Goal: Task Accomplishment & Management: Manage account settings

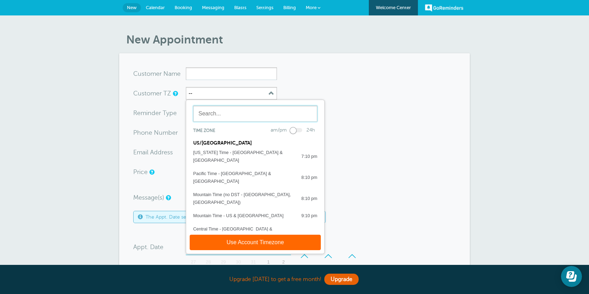
click at [224, 115] on input "text" at bounding box center [255, 113] width 124 height 16
click at [225, 91] on button "--" at bounding box center [231, 93] width 91 height 13
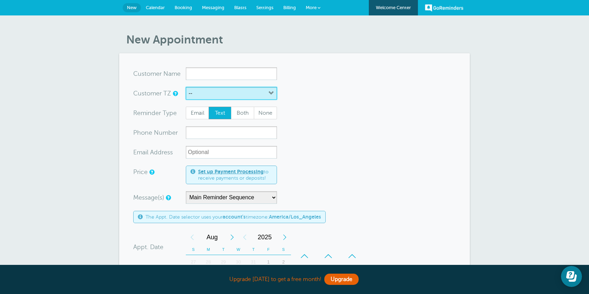
click at [241, 97] on button "--" at bounding box center [231, 93] width 91 height 13
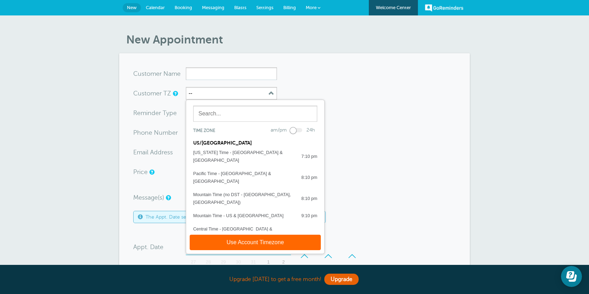
click at [236, 124] on div at bounding box center [255, 115] width 138 height 20
click at [236, 119] on input "text" at bounding box center [255, 113] width 124 height 16
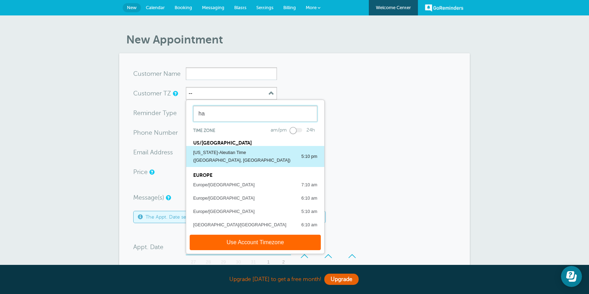
type input "ha"
click at [224, 151] on div "Hawaii-Aleutian Time (Honolulu, USA)" at bounding box center [243, 156] width 101 height 15
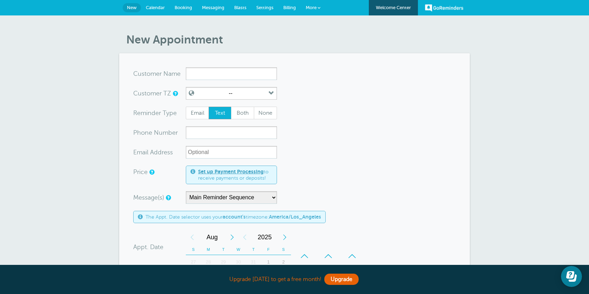
click at [268, 9] on span "Settings" at bounding box center [264, 7] width 17 height 5
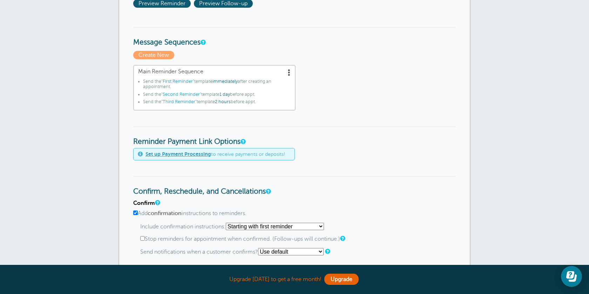
click at [192, 95] on span ""Second Reminder"" at bounding box center [181, 94] width 40 height 5
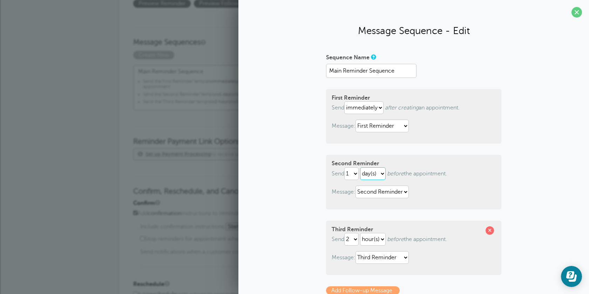
click at [374, 171] on select "hour(s) day(s)" at bounding box center [373, 173] width 26 height 13
click at [362, 167] on select "hour(s) day(s)" at bounding box center [373, 173] width 26 height 13
select select "DAY"
click at [357, 171] on select "1 2 3 4 5 6 7 8 9 10 11 12 13 14 15 16 17 18 19 20 21 22 23 24 25 26 27 28 29 30" at bounding box center [351, 173] width 14 height 13
select select "5"
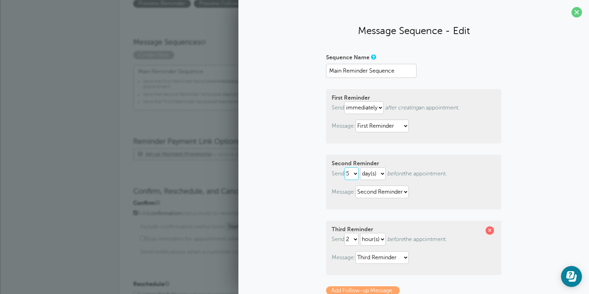
click at [345, 167] on select "1 2 3 4 5 6 7 8 9 10 11 12 13 14 15 16 17 18 19 20 21 22 23 24 25 26 27 28 29 30" at bounding box center [351, 173] width 14 height 13
click at [375, 173] on select "hour(s) day(s)" at bounding box center [373, 173] width 26 height 13
select select "HOUR"
click at [362, 167] on select "hour(s) day(s)" at bounding box center [373, 173] width 26 height 13
click at [358, 240] on select "1 2 3 4 5 6 7 8 9 10 11 12 13 14 15 16 17 18 19 20 21 22 23 24 25 26 27 28 29 30" at bounding box center [351, 239] width 14 height 13
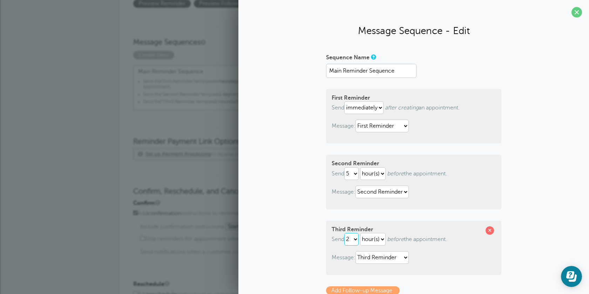
select select "1"
click at [345, 233] on select "1 2 3 4 5 6 7 8 9 10 11 12 13 14 15 16 17 18 19 20 21 22 23 24 25 26 27 28 29 30" at bounding box center [351, 239] width 14 height 13
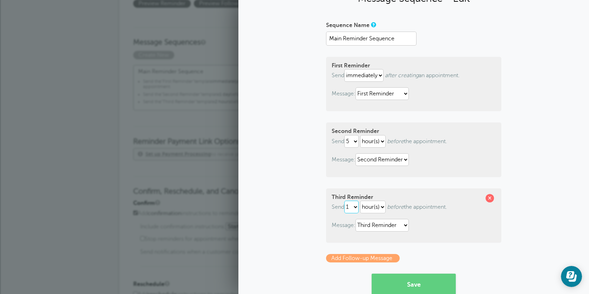
scroll to position [32, 0]
click at [403, 282] on button "Save" at bounding box center [413, 284] width 84 height 21
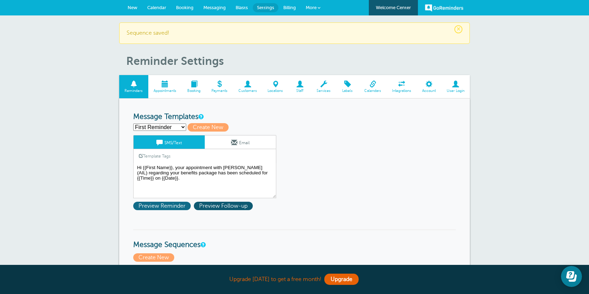
click at [180, 205] on span "Preview Reminder" at bounding box center [161, 205] width 57 height 8
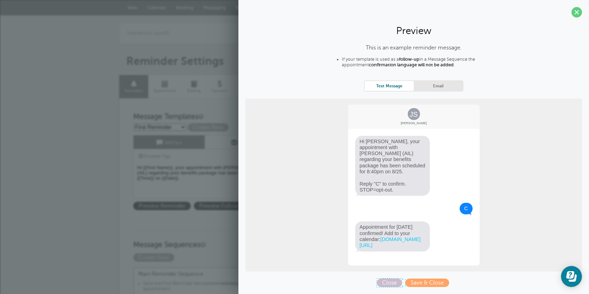
click at [395, 280] on span "Close" at bounding box center [389, 282] width 25 height 8
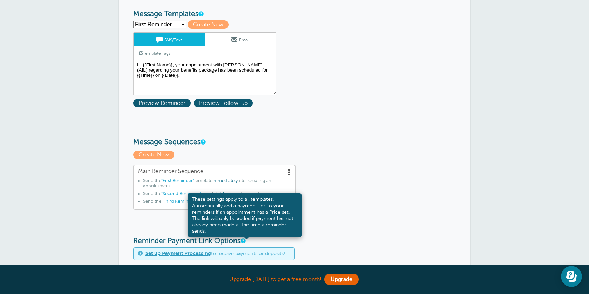
scroll to position [100, 0]
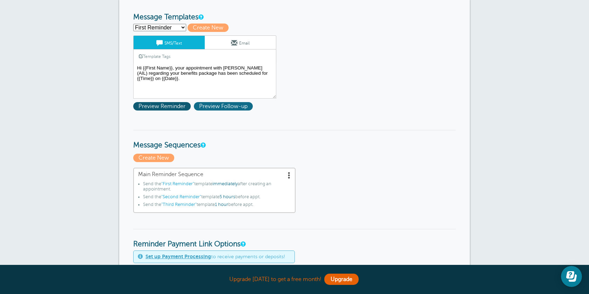
click at [231, 108] on span "Preview Follow-up" at bounding box center [223, 106] width 59 height 8
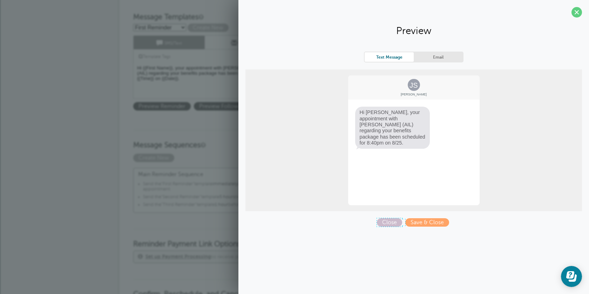
drag, startPoint x: 392, startPoint y: 224, endPoint x: 356, endPoint y: 206, distance: 40.9
click at [392, 224] on span "Close" at bounding box center [389, 222] width 25 height 8
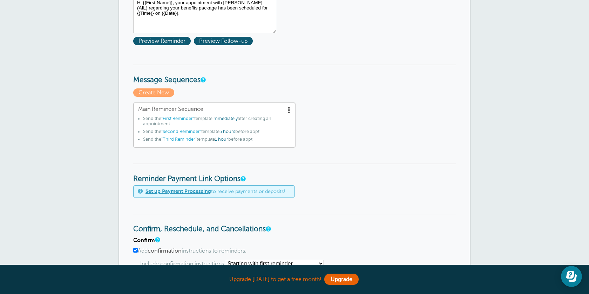
scroll to position [312, 0]
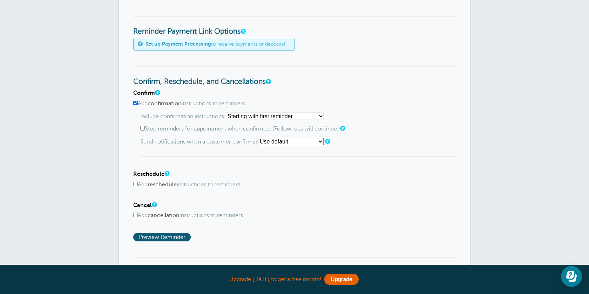
click at [265, 119] on select "Starting with first reminder If reminder is within 1 day of appointment If remi…" at bounding box center [275, 115] width 98 height 7
click at [228, 112] on select "Starting with first reminder If reminder is within 1 day of appointment If remi…" at bounding box center [275, 115] width 98 height 7
click at [280, 120] on select "Starting with first reminder If reminder is within 1 day of appointment If remi…" at bounding box center [275, 115] width 98 height 7
click at [228, 112] on select "Starting with first reminder If reminder is within 1 day of appointment If remi…" at bounding box center [275, 115] width 98 height 7
click at [275, 116] on select "Starting with first reminder If reminder is within 1 day of appointment If remi…" at bounding box center [275, 115] width 98 height 7
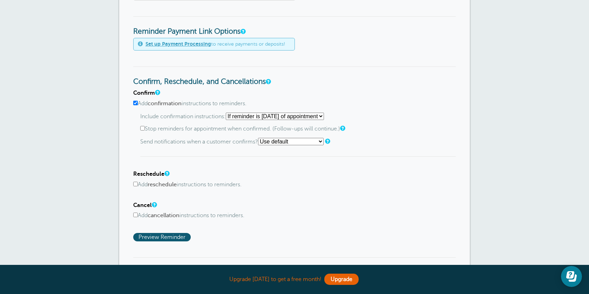
click at [228, 112] on select "Starting with first reminder If reminder is within 1 day of appointment If remi…" at bounding box center [275, 115] width 98 height 7
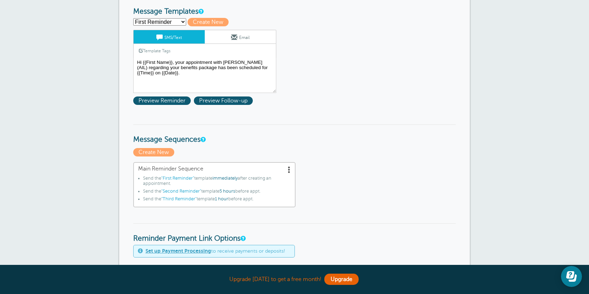
scroll to position [101, 0]
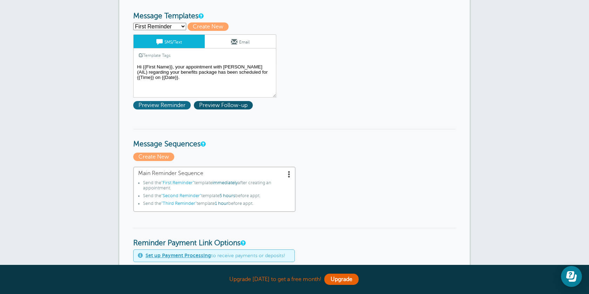
click at [177, 104] on span "Preview Reminder" at bounding box center [161, 105] width 57 height 8
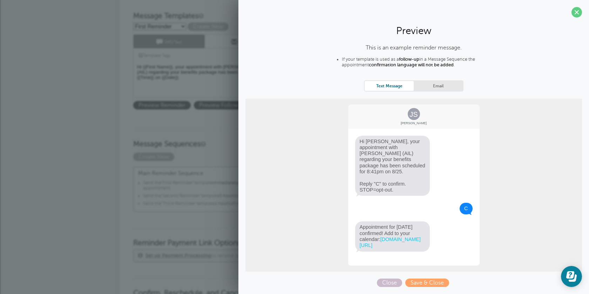
click at [196, 130] on h3 "Message Sequences" at bounding box center [294, 139] width 322 height 20
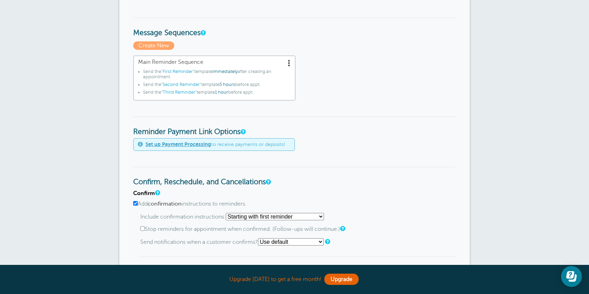
scroll to position [270, 0]
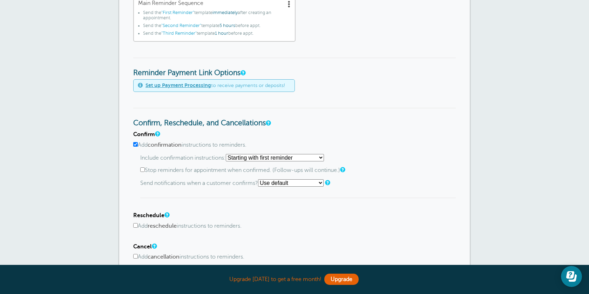
click at [278, 156] on select "Starting with first reminder If reminder is within 1 day of appointment If remi…" at bounding box center [275, 157] width 98 height 7
click at [228, 154] on select "Starting with first reminder If reminder is within 1 day of appointment If remi…" at bounding box center [275, 157] width 98 height 7
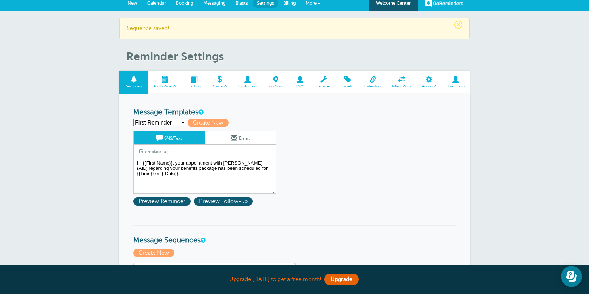
scroll to position [0, 0]
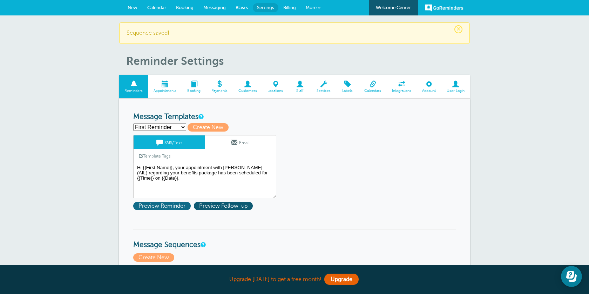
click at [176, 205] on span "Preview Reminder" at bounding box center [161, 205] width 57 height 8
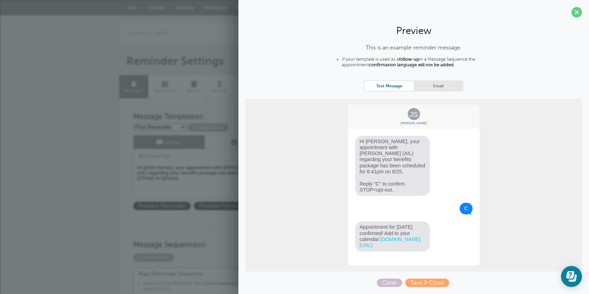
click at [194, 171] on textarea "Hi {{First Name}}, your appointment with [PERSON_NAME] (AIL) regarding your ben…" at bounding box center [204, 180] width 143 height 35
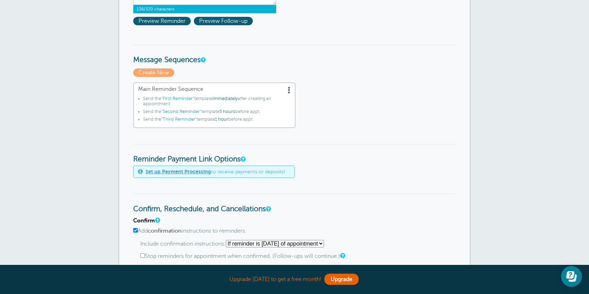
scroll to position [296, 0]
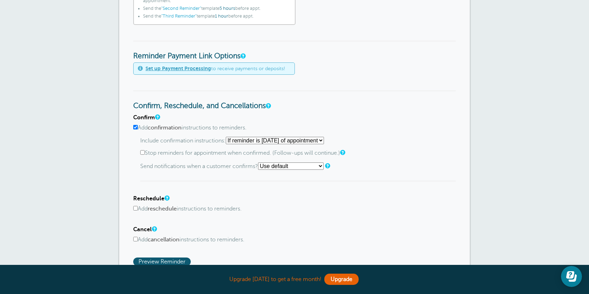
click at [293, 143] on select "Starting with first reminder If reminder is within 1 day of appointment If remi…" at bounding box center [275, 140] width 98 height 7
select select "0"
click at [228, 137] on select "Starting with first reminder If reminder is within 1 day of appointment If remi…" at bounding box center [275, 140] width 98 height 7
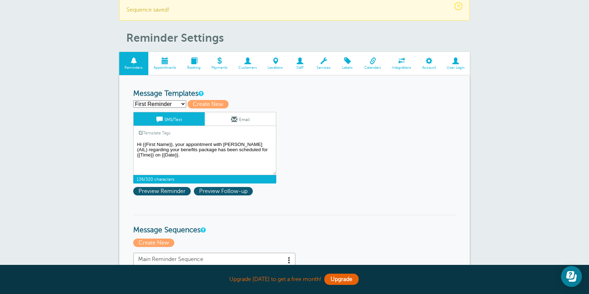
scroll to position [0, 0]
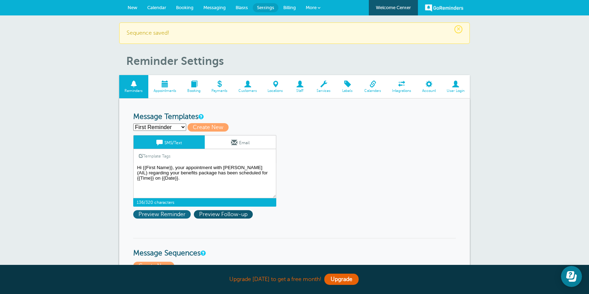
click at [170, 212] on span "Preview Reminder" at bounding box center [161, 214] width 57 height 8
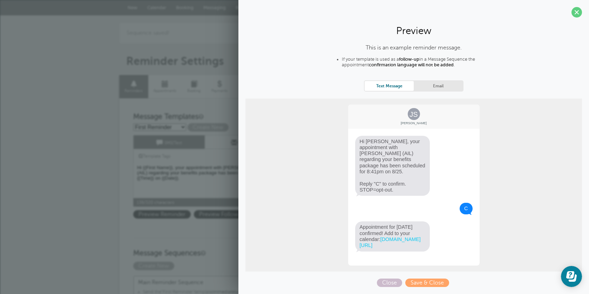
drag, startPoint x: 217, startPoint y: 135, endPoint x: 222, endPoint y: 133, distance: 5.5
click at [217, 135] on link "Email" at bounding box center [240, 141] width 71 height 13
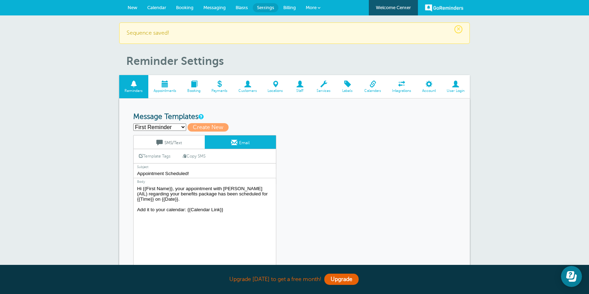
click at [137, 8] on span "New" at bounding box center [133, 7] width 10 height 5
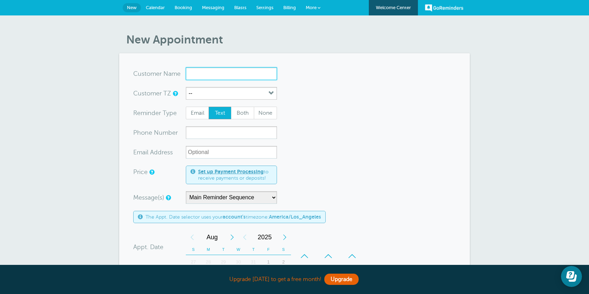
click at [232, 76] on input "x-no-autofill" at bounding box center [231, 73] width 91 height 13
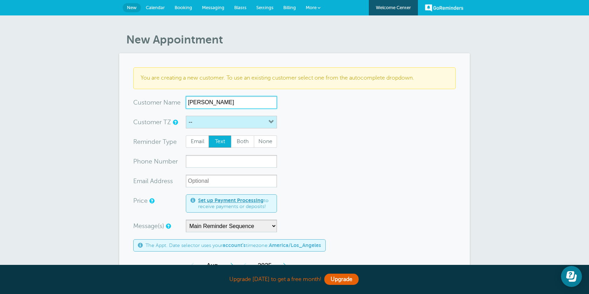
type input "Randy Costales"
click at [272, 120] on icon "button" at bounding box center [271, 122] width 6 height 6
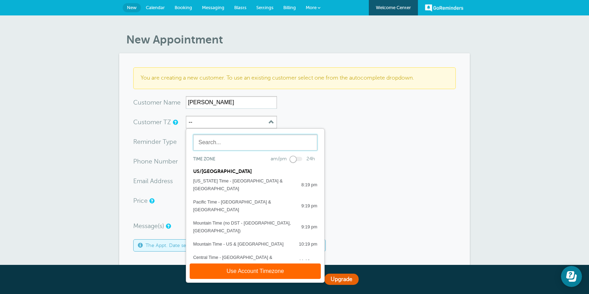
click at [267, 140] on input "text" at bounding box center [255, 142] width 124 height 16
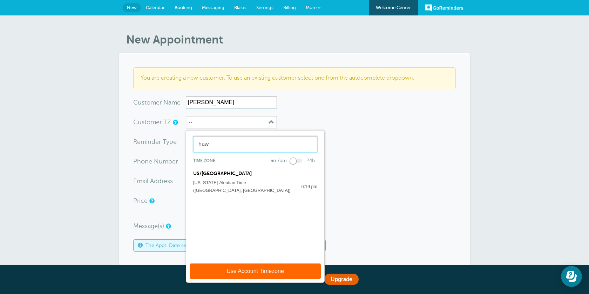
type input "haw"
click at [241, 181] on div "Hawaii-Aleutian Time (Honolulu, USA)" at bounding box center [243, 186] width 101 height 15
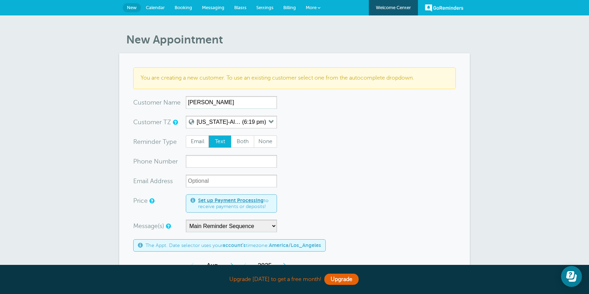
click at [217, 138] on span "Text" at bounding box center [220, 142] width 22 height 12
click at [208, 135] on input "Text" at bounding box center [208, 135] width 0 height 0
click at [217, 158] on input "xxx-no-autofill" at bounding box center [231, 161] width 91 height 13
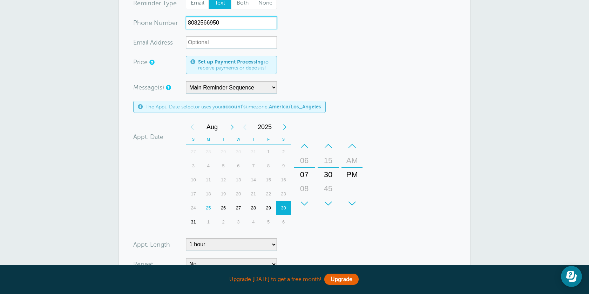
scroll to position [138, 0]
click at [306, 185] on div "08" at bounding box center [304, 189] width 17 height 14
click at [351, 162] on div "AM" at bounding box center [351, 161] width 17 height 14
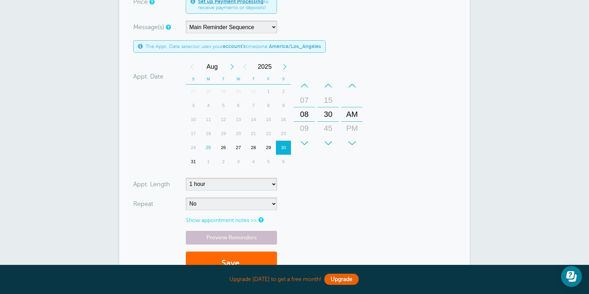
scroll to position [200, 0]
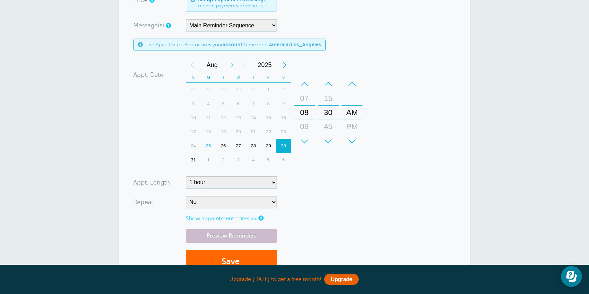
click at [222, 146] on div "26" at bounding box center [223, 146] width 15 height 14
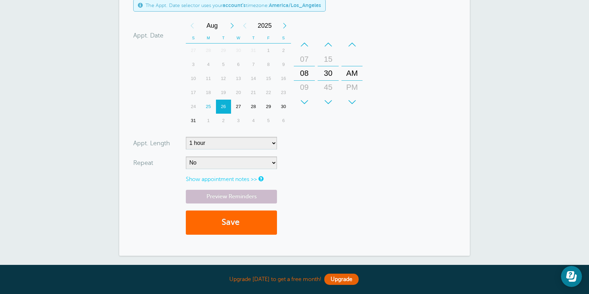
scroll to position [266, 0]
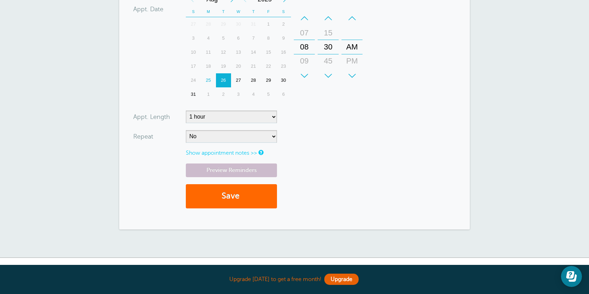
type input "8082566950"
click at [272, 117] on select "5 minutes 10 minutes 15 minutes 20 minutes 25 minutes 30 minutes 35 minutes 40 …" at bounding box center [231, 116] width 91 height 13
click at [186, 110] on select "5 minutes 10 minutes 15 minutes 20 minutes 25 minutes 30 minutes 35 minutes 40 …" at bounding box center [231, 116] width 91 height 13
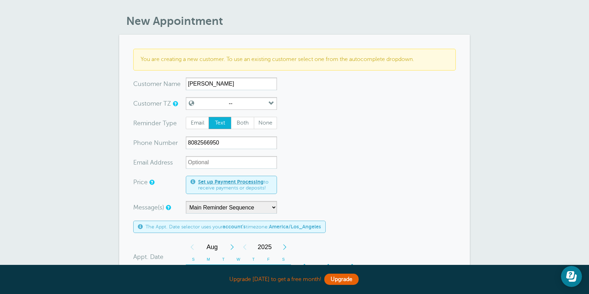
scroll to position [17, 0]
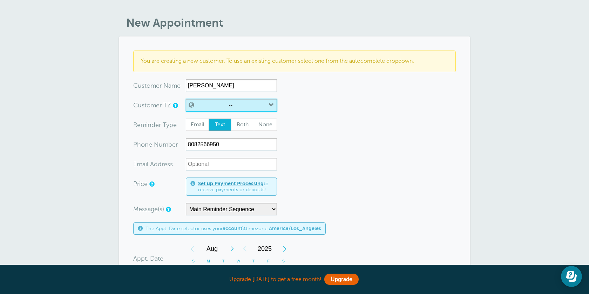
click at [268, 103] on icon "button" at bounding box center [271, 105] width 6 height 6
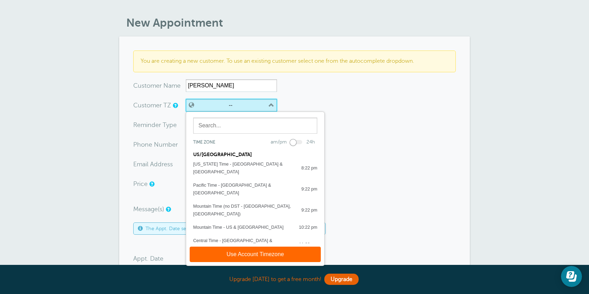
scroll to position [75, 0]
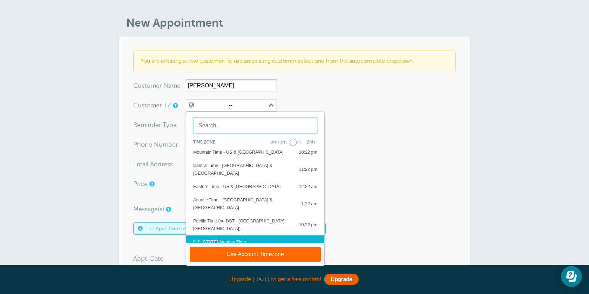
click at [231, 129] on input "text" at bounding box center [255, 125] width 124 height 16
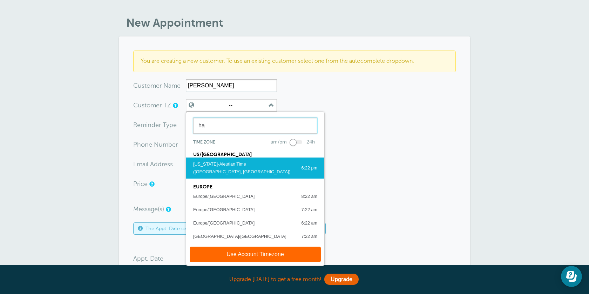
type input "ha"
click at [229, 165] on div "[US_STATE]-Aleutian Time ([GEOGRAPHIC_DATA], [GEOGRAPHIC_DATA])" at bounding box center [243, 167] width 101 height 15
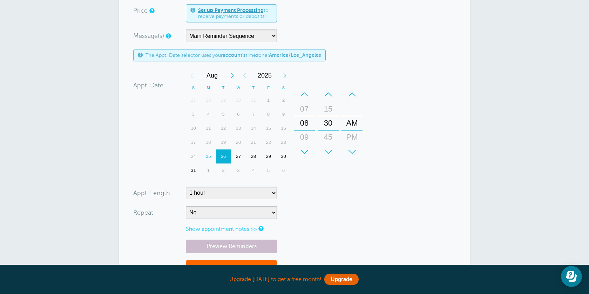
scroll to position [253, 0]
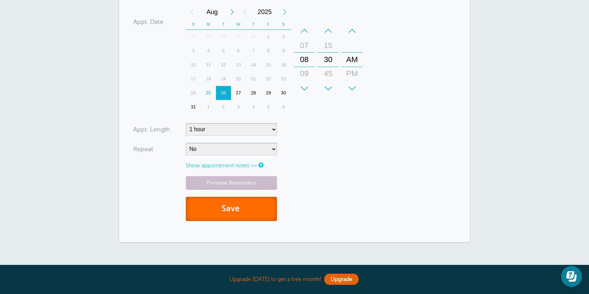
click at [258, 203] on button "Save" at bounding box center [231, 209] width 91 height 24
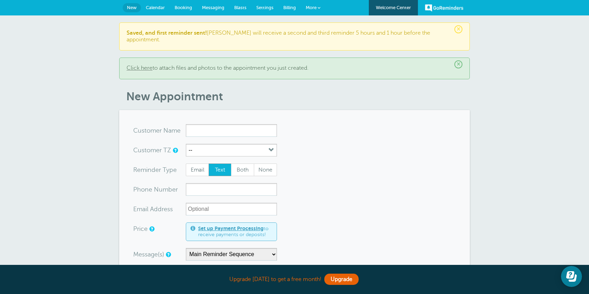
click at [161, 9] on span "Calendar" at bounding box center [155, 7] width 19 height 5
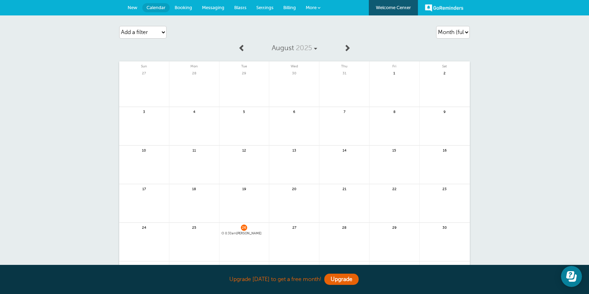
click at [253, 227] on div "26 8:30am [PERSON_NAME]" at bounding box center [244, 241] width 50 height 39
click at [246, 228] on span "26" at bounding box center [244, 226] width 6 height 5
click at [213, 2] on link "Messaging" at bounding box center [213, 7] width 32 height 15
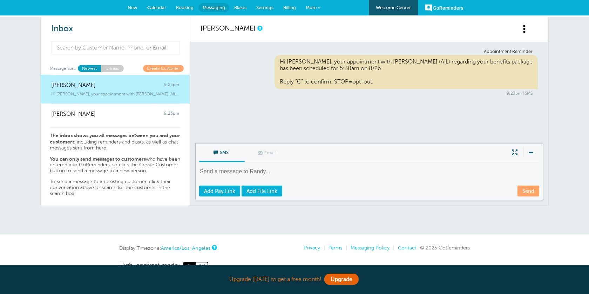
click at [520, 29] on span at bounding box center [524, 29] width 9 height 9
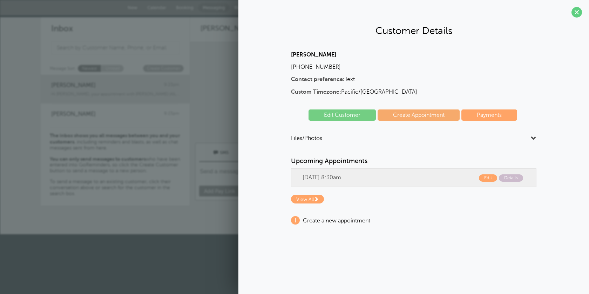
click at [363, 114] on link "Edit Customer" at bounding box center [341, 114] width 67 height 11
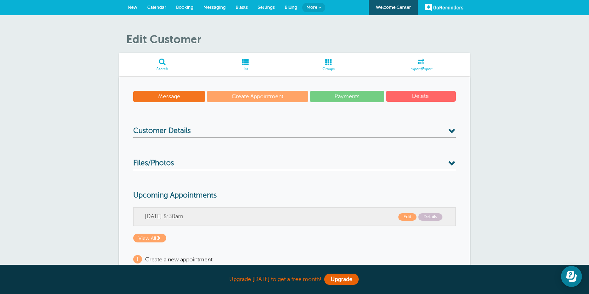
scroll to position [84, 0]
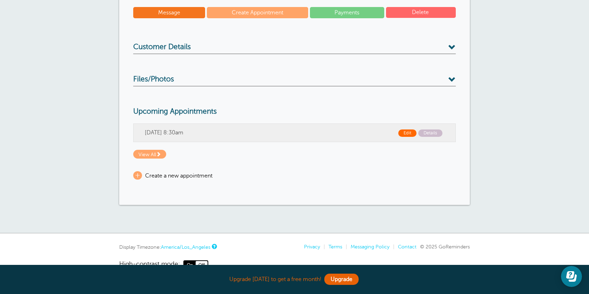
click at [408, 135] on span "Edit" at bounding box center [407, 132] width 18 height 7
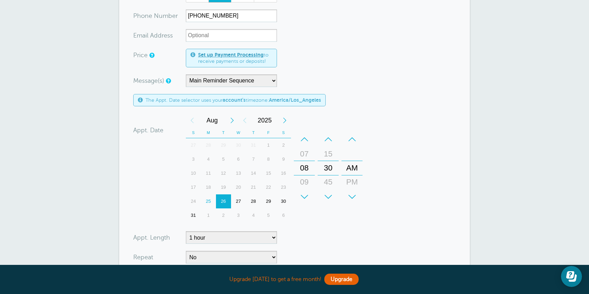
scroll to position [132, 0]
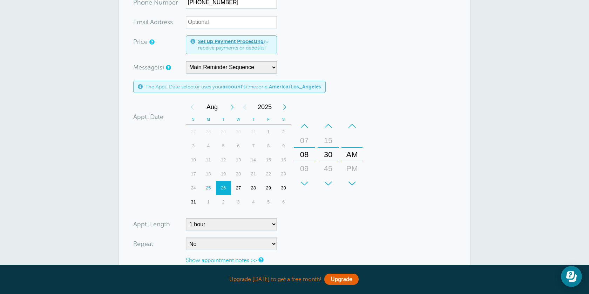
click at [308, 183] on div "+" at bounding box center [304, 183] width 21 height 14
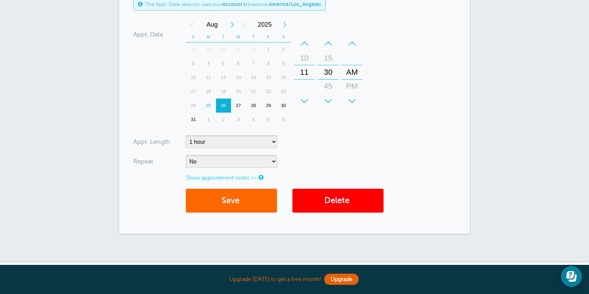
scroll to position [261, 0]
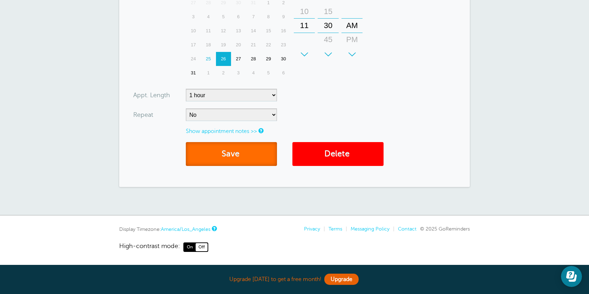
click at [258, 151] on button "Save" at bounding box center [231, 154] width 91 height 24
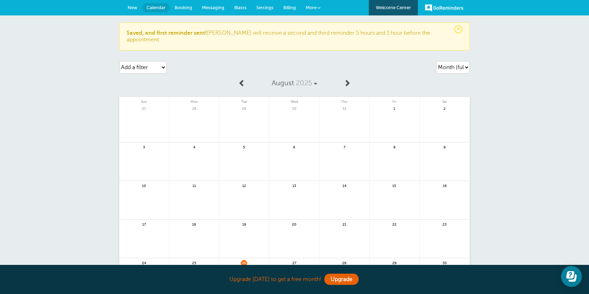
click at [217, 7] on span "Messaging" at bounding box center [213, 7] width 22 height 5
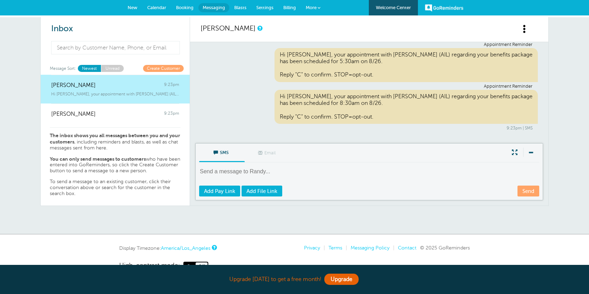
click at [528, 30] on span at bounding box center [524, 29] width 9 height 9
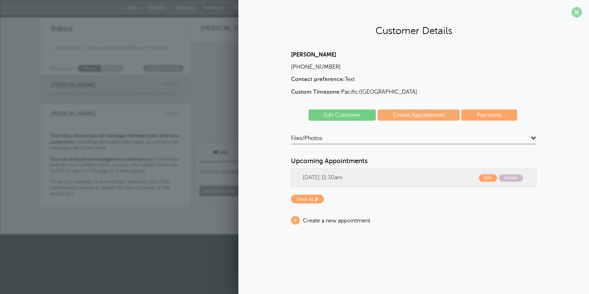
click at [573, 16] on span at bounding box center [576, 12] width 11 height 11
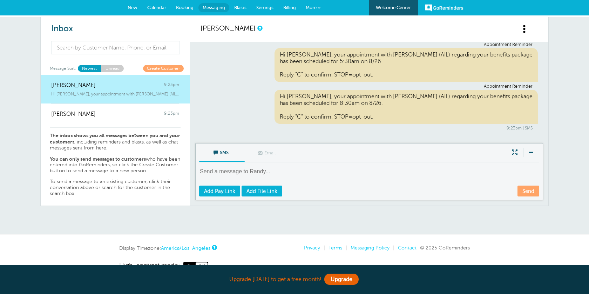
click at [137, 9] on link "New" at bounding box center [133, 7] width 20 height 15
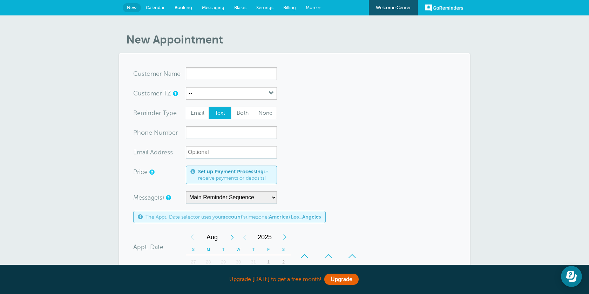
click at [157, 9] on span "Calendar" at bounding box center [155, 7] width 19 height 5
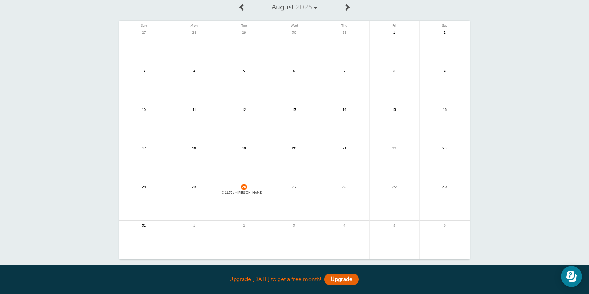
scroll to position [63, 0]
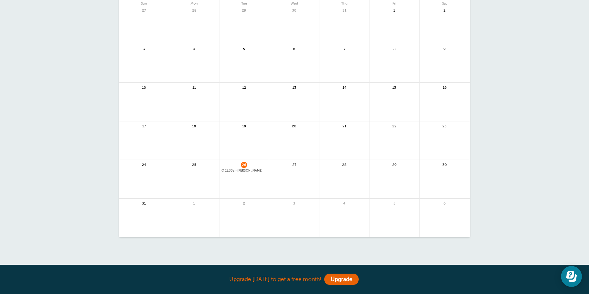
click at [249, 164] on div "26 11:30am [PERSON_NAME]" at bounding box center [244, 179] width 50 height 39
click at [246, 164] on span "26" at bounding box center [244, 164] width 6 height 5
click at [245, 163] on span "26" at bounding box center [244, 164] width 6 height 5
click at [242, 164] on span "26" at bounding box center [244, 164] width 6 height 5
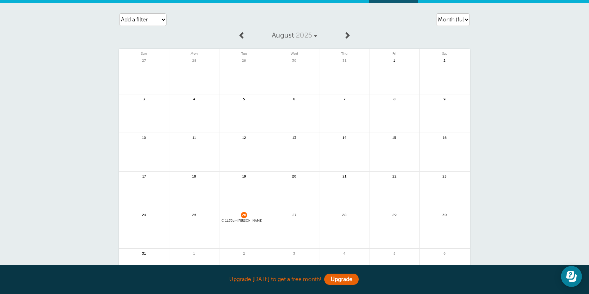
scroll to position [0, 0]
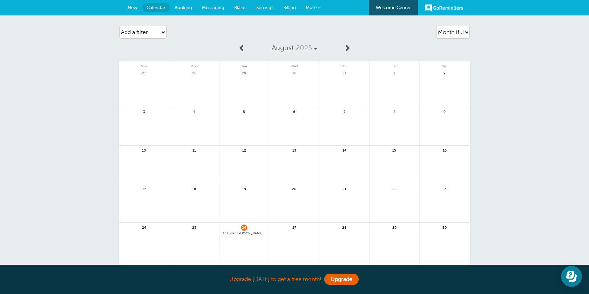
click at [244, 228] on span "26" at bounding box center [244, 226] width 6 height 5
click at [261, 4] on link "Settings" at bounding box center [264, 7] width 27 height 15
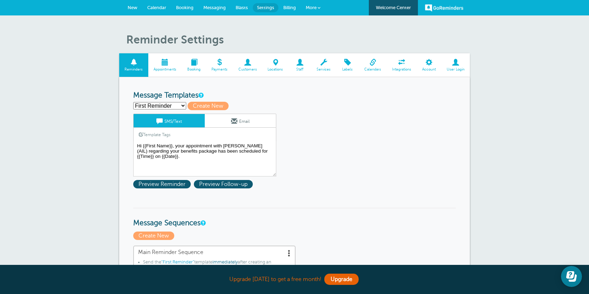
click at [218, 7] on span "Messaging" at bounding box center [214, 7] width 22 height 5
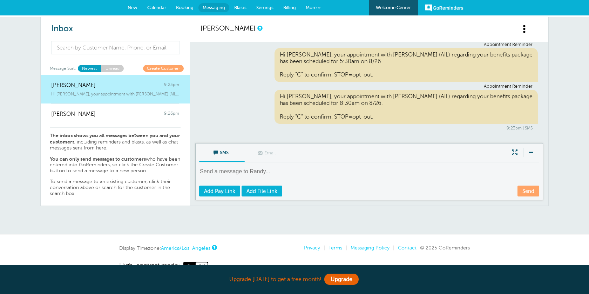
click at [523, 29] on span at bounding box center [524, 29] width 9 height 9
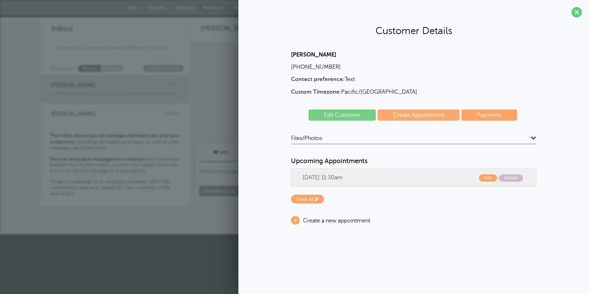
click at [357, 114] on link "Edit Customer" at bounding box center [341, 114] width 67 height 11
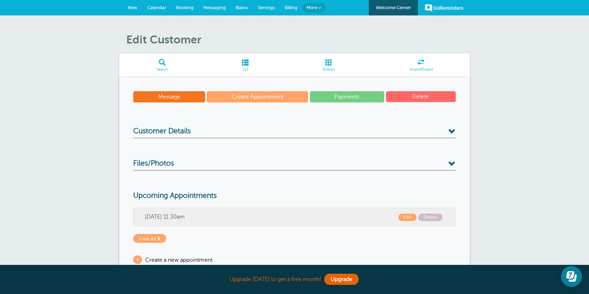
click at [134, 6] on span "New" at bounding box center [133, 7] width 10 height 5
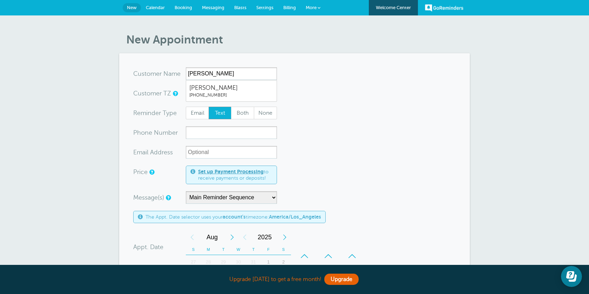
type input "[PERSON_NAME]"
click at [214, 132] on input "xxx-no-autofill" at bounding box center [231, 132] width 91 height 13
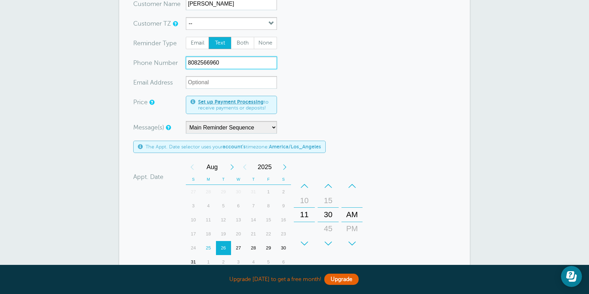
scroll to position [130, 0]
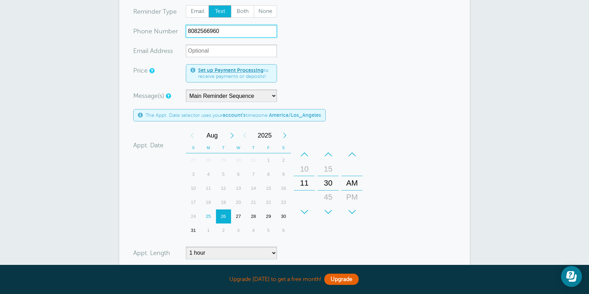
type input "8082566960"
click at [299, 88] on form "You are creating a new customer. To use an existing customer select one from th…" at bounding box center [294, 143] width 322 height 413
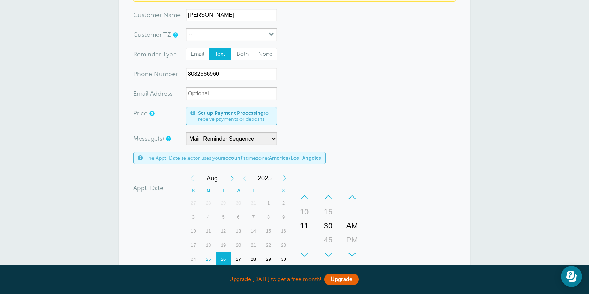
scroll to position [77, 0]
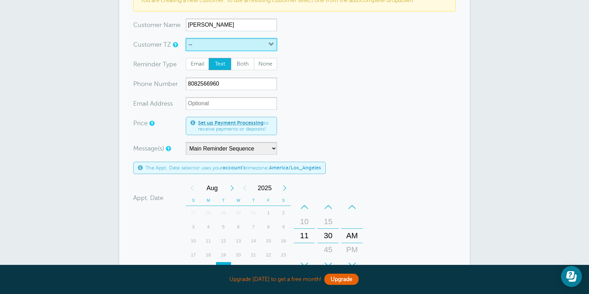
click at [231, 40] on button "--" at bounding box center [231, 44] width 91 height 13
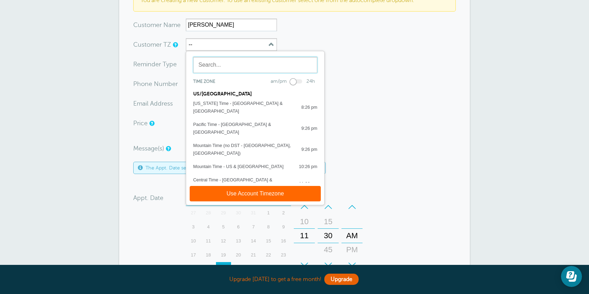
click at [248, 64] on input "text" at bounding box center [255, 65] width 124 height 16
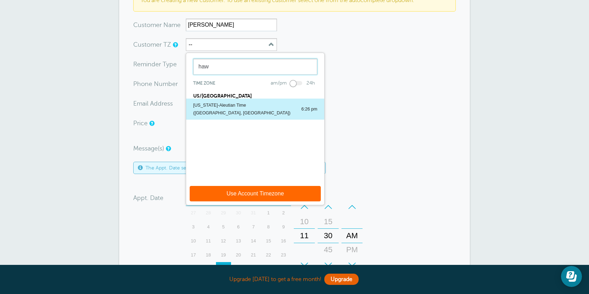
type input "haw"
click at [232, 107] on div "[US_STATE]-Aleutian Time ([GEOGRAPHIC_DATA], [GEOGRAPHIC_DATA])" at bounding box center [243, 108] width 101 height 15
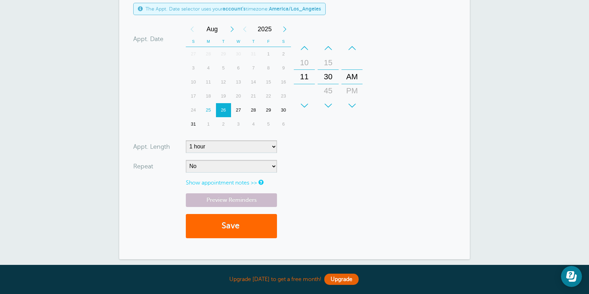
scroll to position [237, 0]
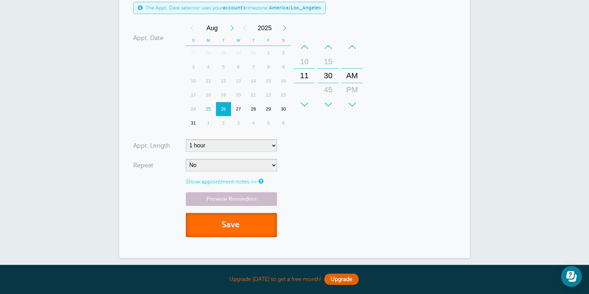
click at [246, 224] on button "Save" at bounding box center [231, 225] width 91 height 24
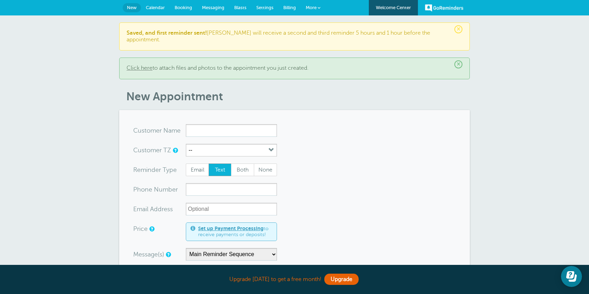
click at [213, 9] on span "Messaging" at bounding box center [213, 7] width 22 height 5
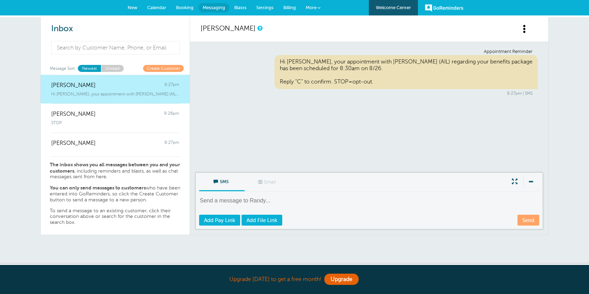
click at [521, 33] on span at bounding box center [524, 29] width 9 height 9
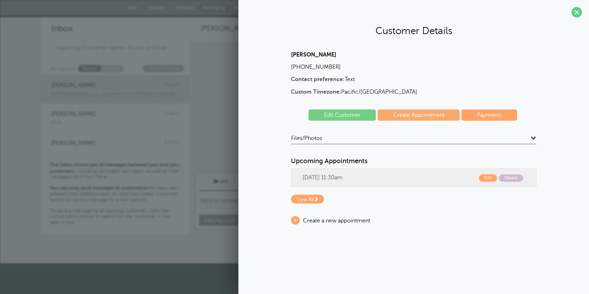
click at [358, 114] on link "Edit Customer" at bounding box center [341, 114] width 67 height 11
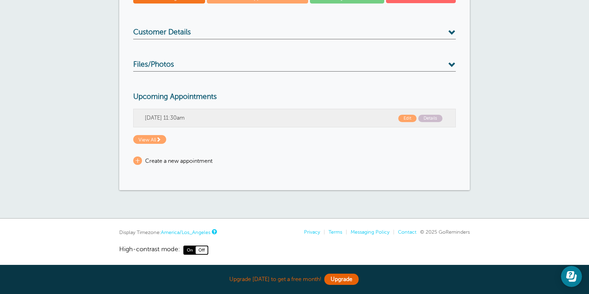
scroll to position [100, 0]
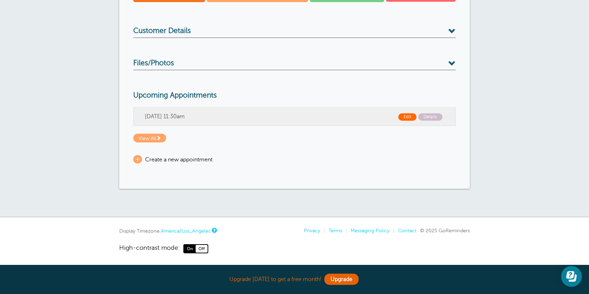
click at [411, 114] on span "Edit" at bounding box center [407, 116] width 18 height 7
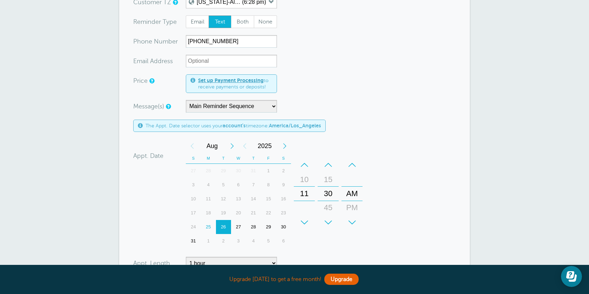
scroll to position [160, 0]
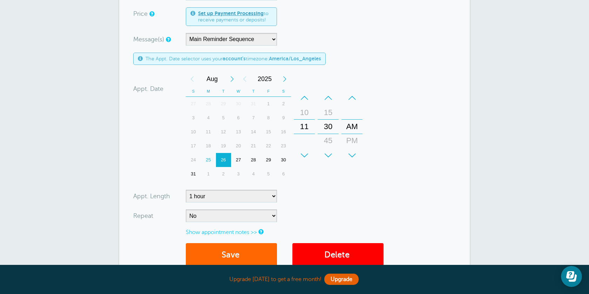
click at [306, 157] on div "+" at bounding box center [304, 155] width 21 height 14
click at [303, 97] on div "–" at bounding box center [304, 98] width 21 height 14
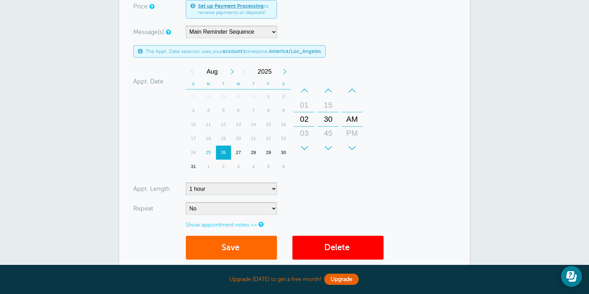
scroll to position [173, 0]
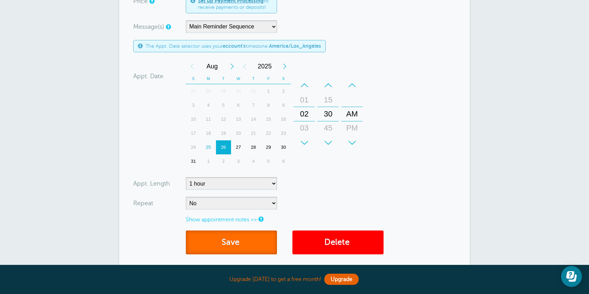
click at [255, 249] on button "Save" at bounding box center [231, 242] width 91 height 24
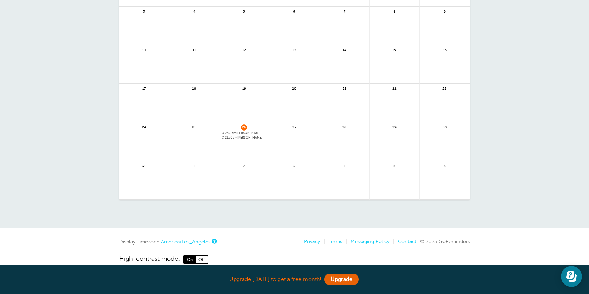
scroll to position [136, 0]
click at [244, 123] on span "26" at bounding box center [244, 125] width 6 height 5
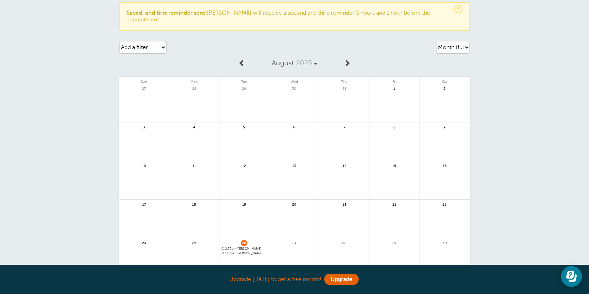
scroll to position [0, 0]
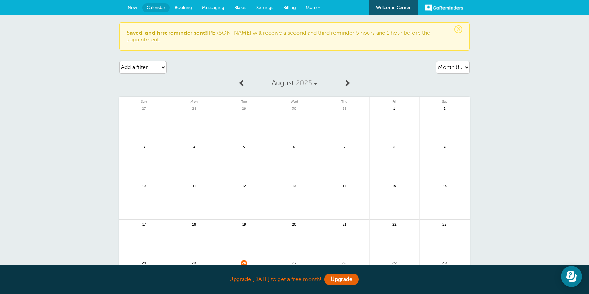
click at [213, 6] on span "Messaging" at bounding box center [213, 7] width 22 height 5
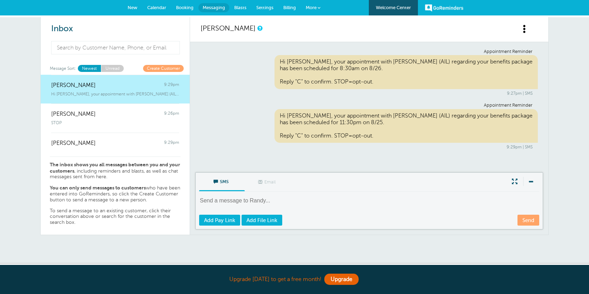
click at [527, 26] on span at bounding box center [524, 29] width 9 height 9
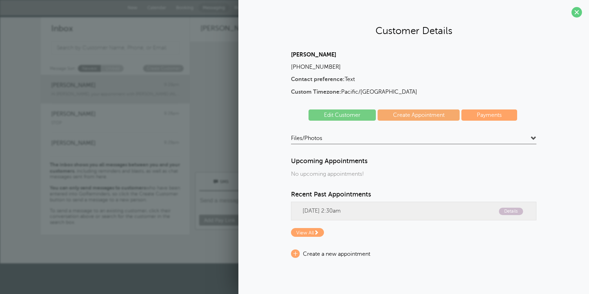
click at [354, 117] on link "Edit Customer" at bounding box center [341, 114] width 67 height 11
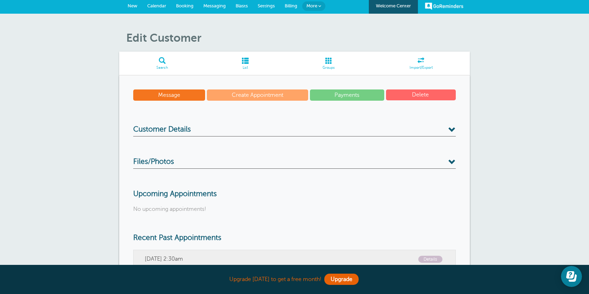
scroll to position [1, 0]
click at [216, 7] on span "Messaging" at bounding box center [214, 6] width 22 height 5
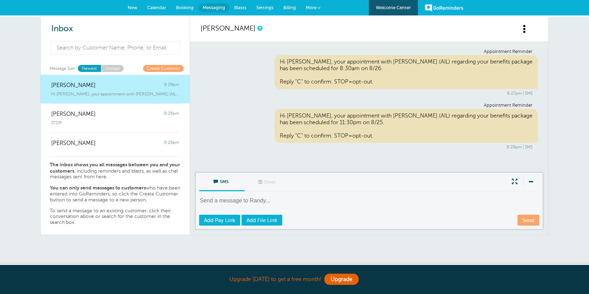
click at [523, 30] on span at bounding box center [524, 29] width 9 height 9
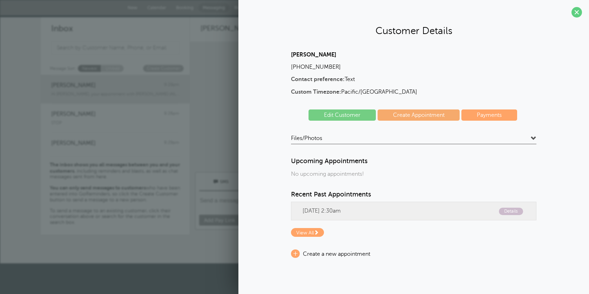
click at [358, 115] on link "Edit Customer" at bounding box center [341, 114] width 67 height 11
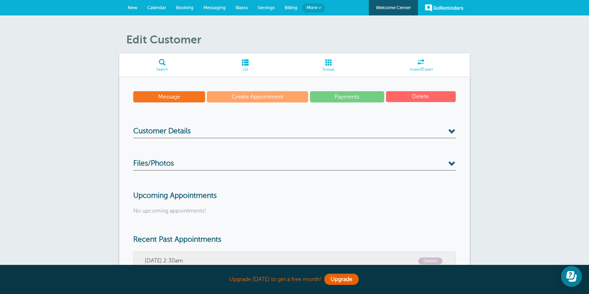
scroll to position [140, 0]
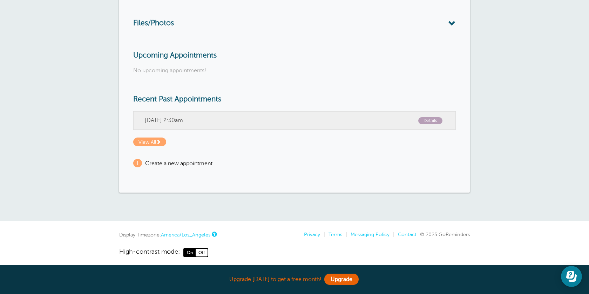
click at [431, 121] on span "Details" at bounding box center [430, 120] width 24 height 7
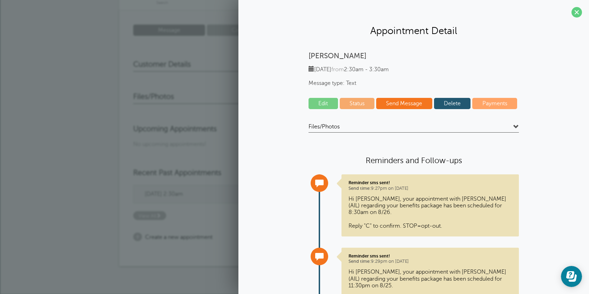
scroll to position [23, 0]
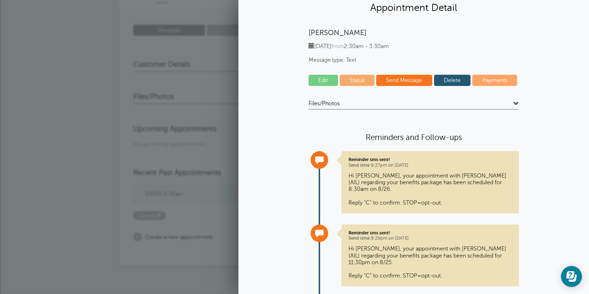
click at [325, 78] on link "Edit" at bounding box center [322, 80] width 29 height 11
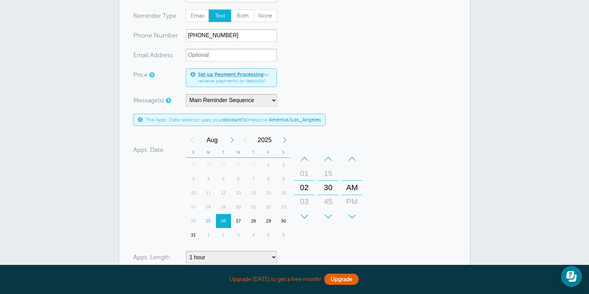
scroll to position [106, 0]
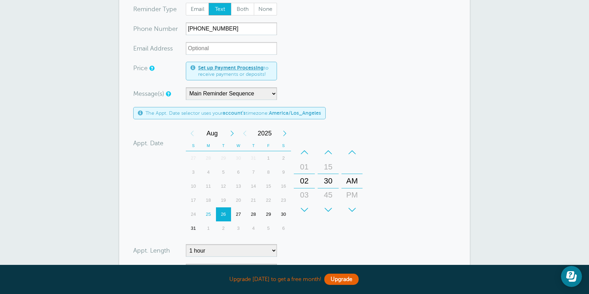
click at [353, 196] on div "PM" at bounding box center [351, 195] width 17 height 14
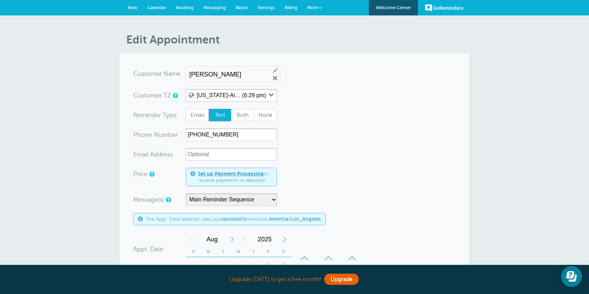
click at [217, 5] on link "Messaging" at bounding box center [214, 7] width 32 height 15
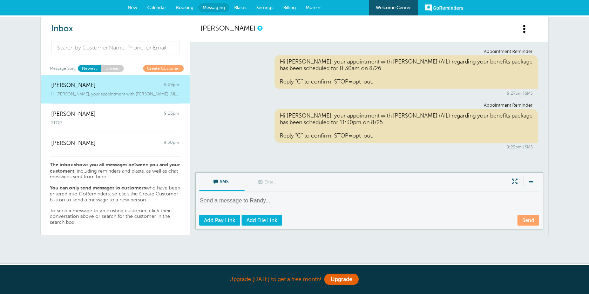
click at [518, 31] on div "[PERSON_NAME]" at bounding box center [369, 29] width 358 height 25
click at [527, 29] on span at bounding box center [524, 29] width 9 height 9
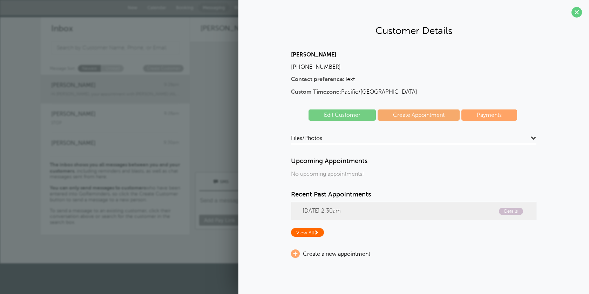
click at [317, 234] on span at bounding box center [316, 231] width 5 height 5
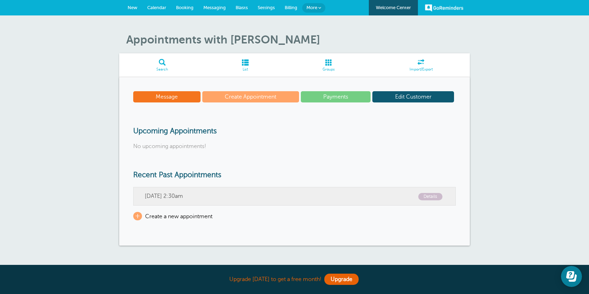
click at [221, 9] on span "Messaging" at bounding box center [214, 7] width 22 height 5
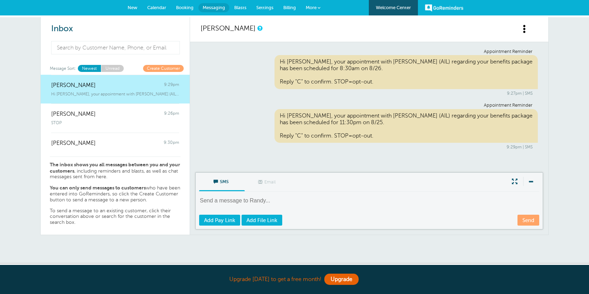
click at [523, 27] on span at bounding box center [524, 29] width 9 height 9
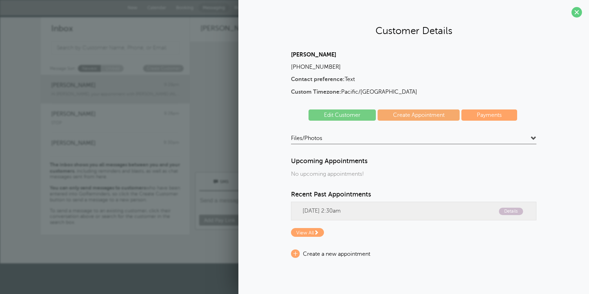
click at [351, 114] on link "Edit Customer" at bounding box center [341, 114] width 67 height 11
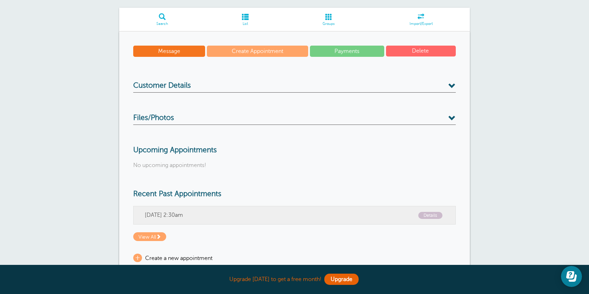
scroll to position [42, 0]
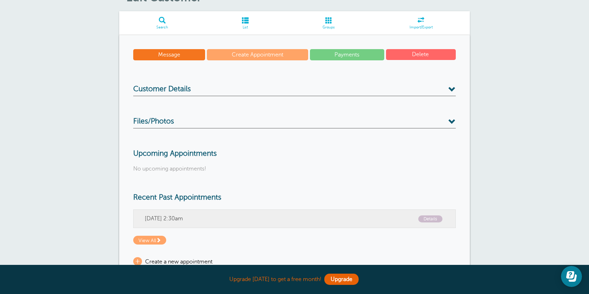
click at [418, 53] on button "Delete" at bounding box center [421, 54] width 70 height 11
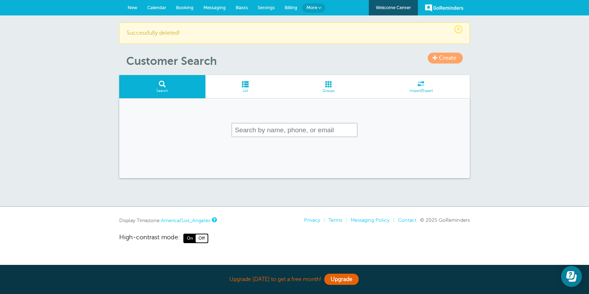
click at [124, 6] on link "New" at bounding box center [133, 7] width 20 height 15
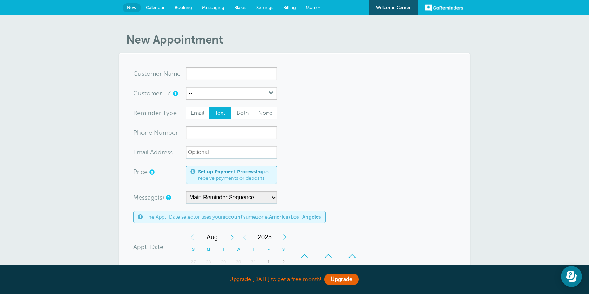
click at [209, 9] on span "Messaging" at bounding box center [213, 7] width 22 height 5
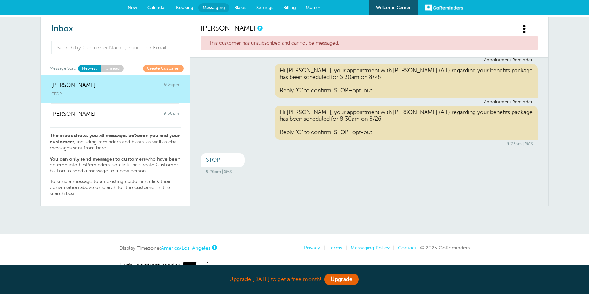
click at [131, 7] on span "New" at bounding box center [133, 7] width 10 height 5
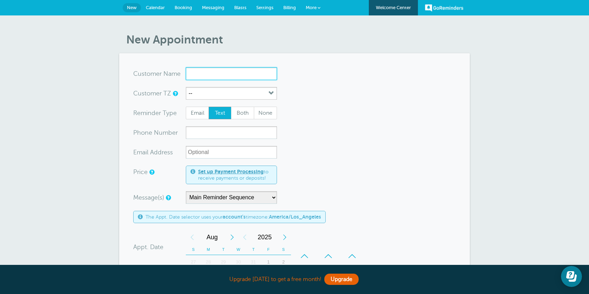
click at [225, 78] on input "x-no-autofill" at bounding box center [231, 73] width 91 height 13
type input "Randy Costales"
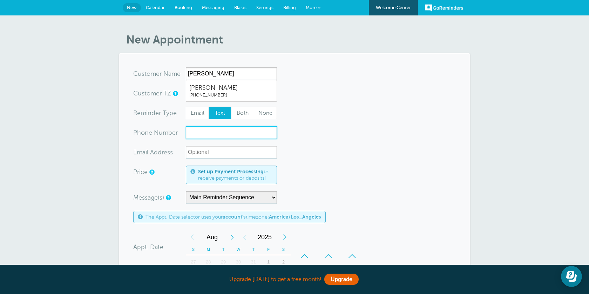
click at [204, 134] on form "You are creating a new customer. To use an existing customer select one from th…" at bounding box center [294, 259] width 322 height 385
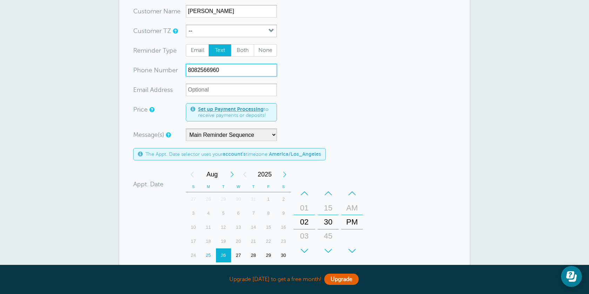
scroll to position [79, 0]
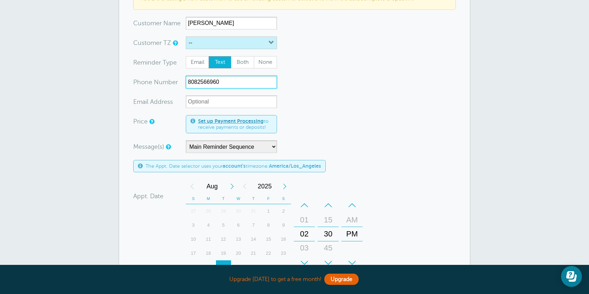
type input "8082566960"
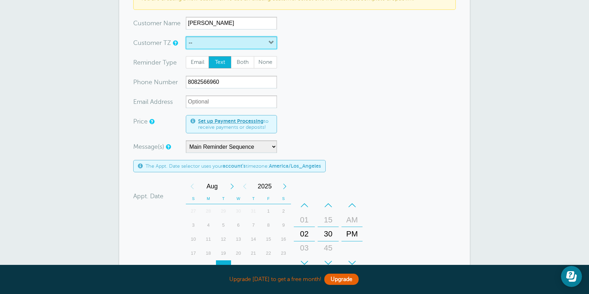
click at [246, 44] on button "--" at bounding box center [231, 42] width 91 height 13
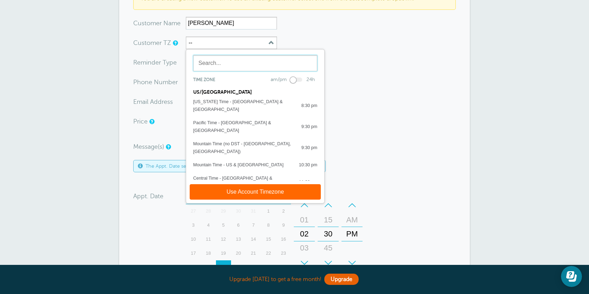
click at [258, 67] on input "text" at bounding box center [255, 63] width 124 height 16
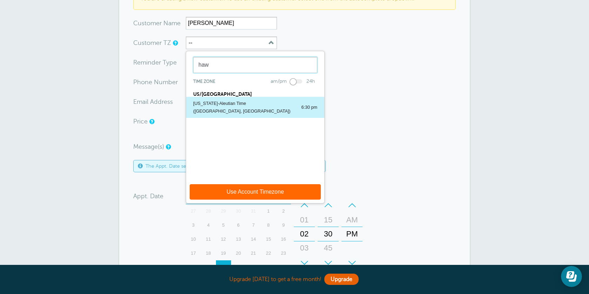
type input "haw"
click at [246, 106] on div "Hawaii-Aleutian Time (Honolulu, USA)" at bounding box center [243, 107] width 101 height 15
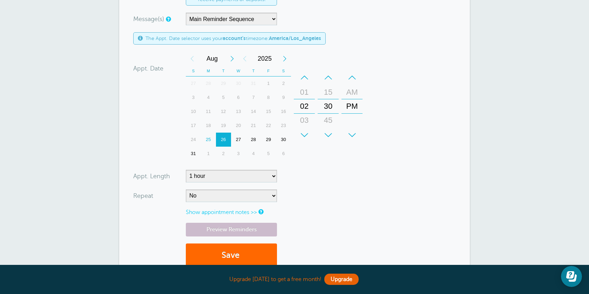
scroll to position [208, 0]
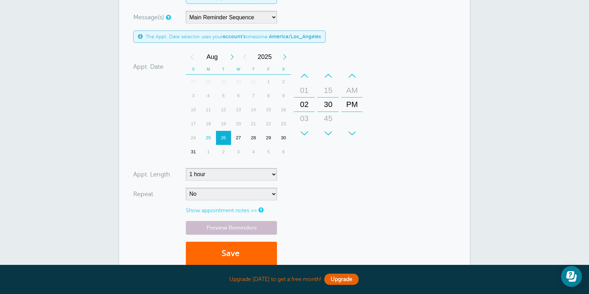
click at [306, 133] on div "+" at bounding box center [304, 133] width 21 height 14
click at [304, 82] on div "–" at bounding box center [304, 76] width 21 height 14
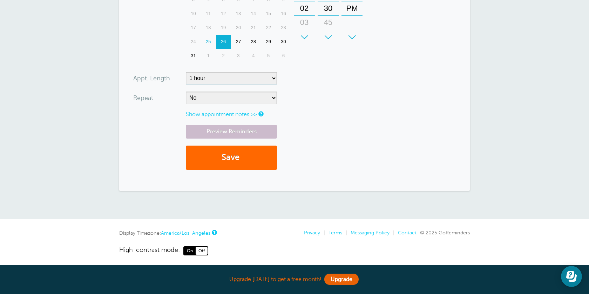
scroll to position [308, 0]
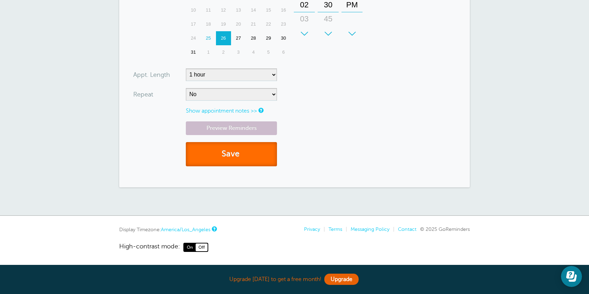
click at [249, 162] on button "Save" at bounding box center [231, 154] width 91 height 24
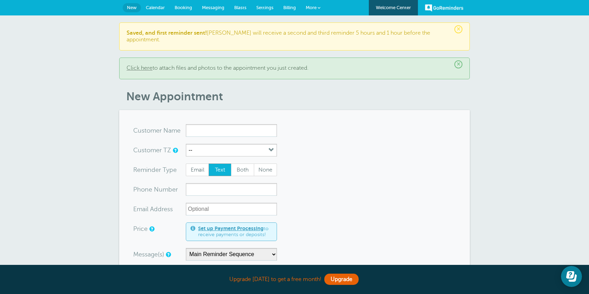
click at [219, 9] on span "Messaging" at bounding box center [213, 7] width 22 height 5
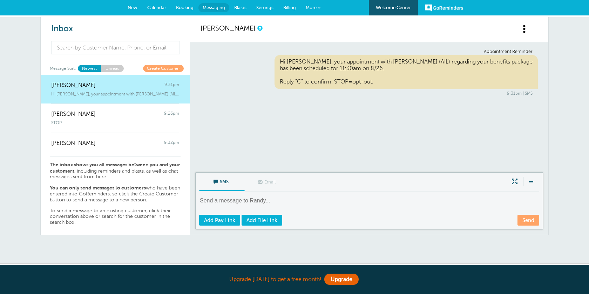
click at [256, 206] on textarea at bounding box center [369, 205] width 341 height 17
paste textarea "Topic: [PERSON_NAME] Personal Meeting Room Join Zoom Meeting [URL][DOMAIN_NAME]…"
type textarea "Topic: [PERSON_NAME] Personal Meeting Room Join Zoom Meeting [URL][DOMAIN_NAME]…"
click at [523, 223] on link "Send" at bounding box center [528, 219] width 22 height 11
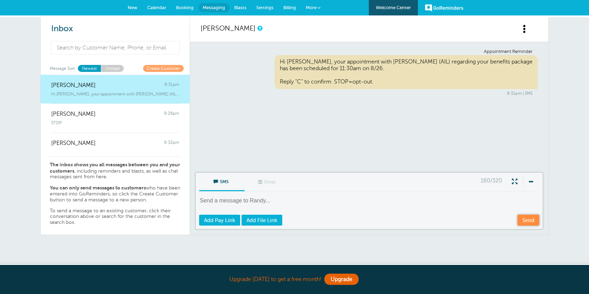
scroll to position [0, 0]
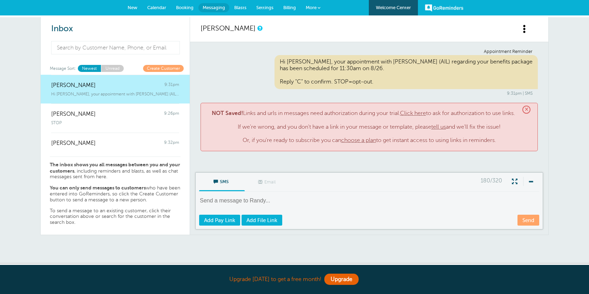
click at [528, 110] on span "×" at bounding box center [526, 109] width 8 height 8
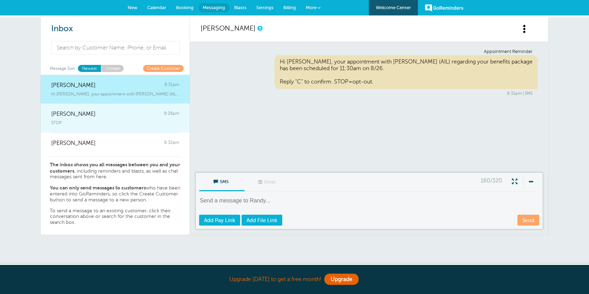
click at [138, 116] on div "Randy Costales 9:26pm" at bounding box center [115, 110] width 128 height 14
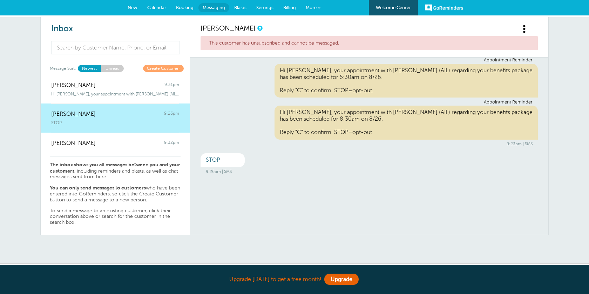
click at [522, 25] on span at bounding box center [524, 29] width 9 height 9
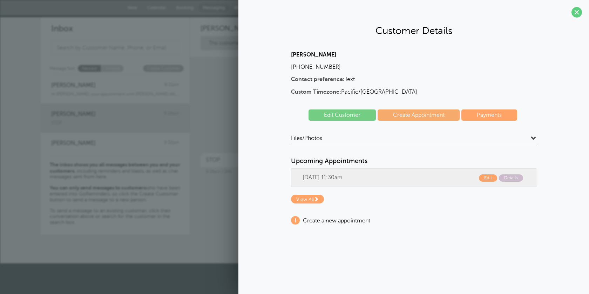
click at [365, 115] on link "Edit Customer" at bounding box center [341, 114] width 67 height 11
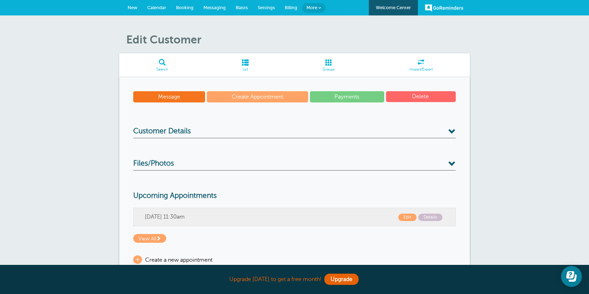
click at [428, 97] on button "Delete" at bounding box center [421, 96] width 70 height 11
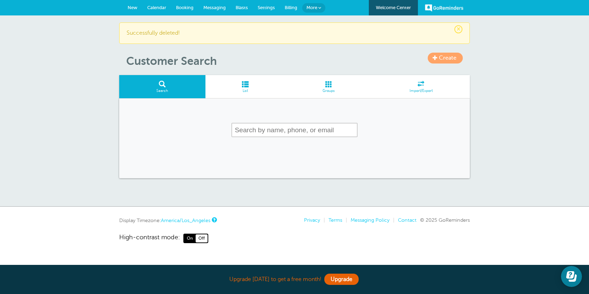
click at [132, 6] on span "New" at bounding box center [133, 7] width 10 height 5
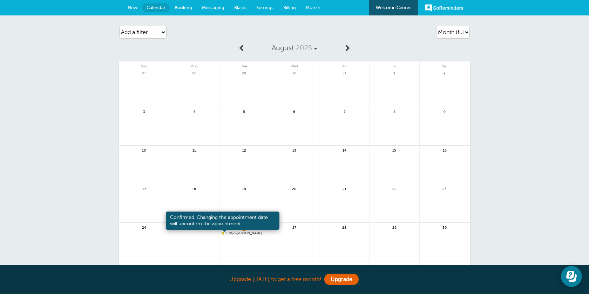
click at [223, 233] on span at bounding box center [222, 233] width 3 height 3
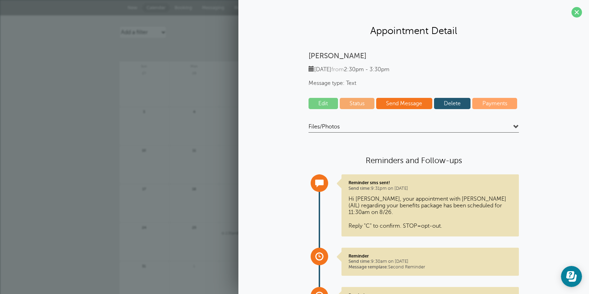
click at [326, 102] on link "Edit" at bounding box center [322, 103] width 29 height 11
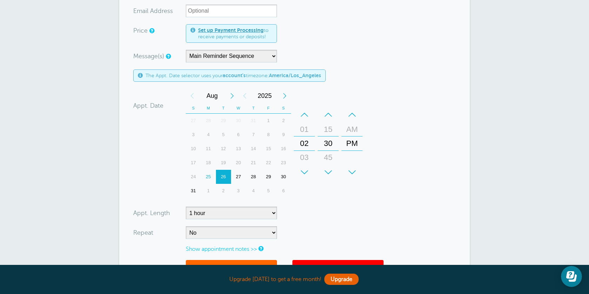
scroll to position [261, 0]
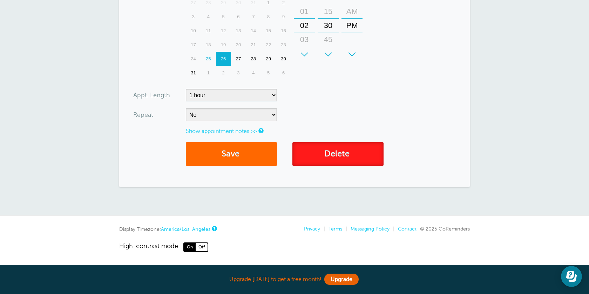
click at [314, 150] on link "Delete" at bounding box center [337, 154] width 91 height 24
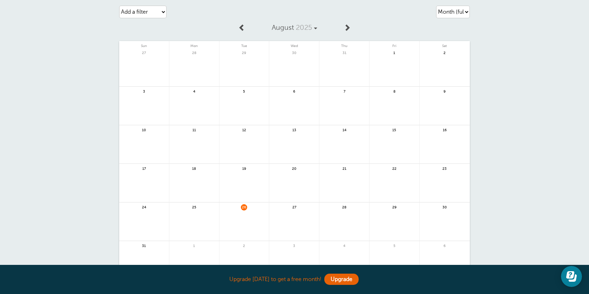
scroll to position [110, 0]
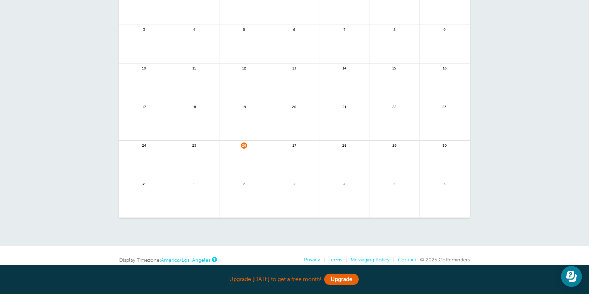
click at [241, 150] on link at bounding box center [244, 164] width 50 height 30
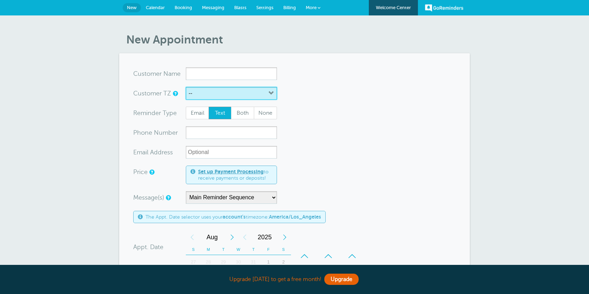
click at [218, 97] on button "--" at bounding box center [231, 93] width 91 height 13
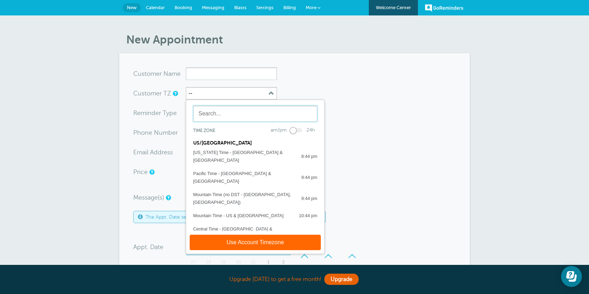
click at [224, 115] on input "text" at bounding box center [255, 113] width 124 height 16
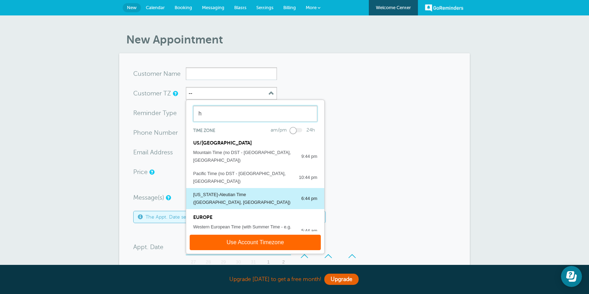
type input "h"
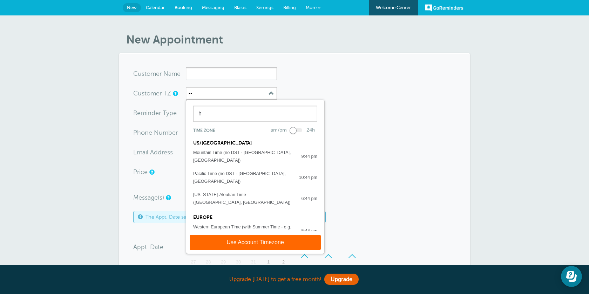
click at [222, 191] on div "Hawaii-Aleutian Time (Honolulu, USA)" at bounding box center [243, 198] width 101 height 15
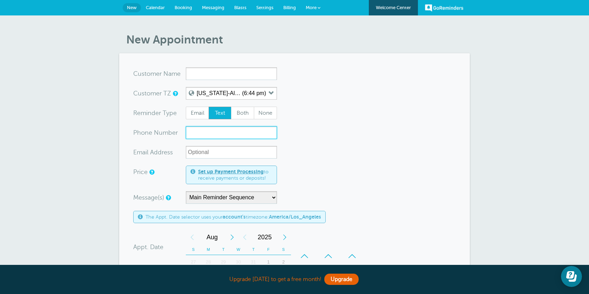
click at [219, 133] on input "xxx-no-autofill" at bounding box center [231, 132] width 91 height 13
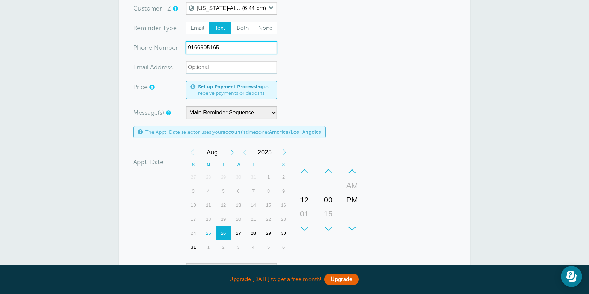
scroll to position [97, 0]
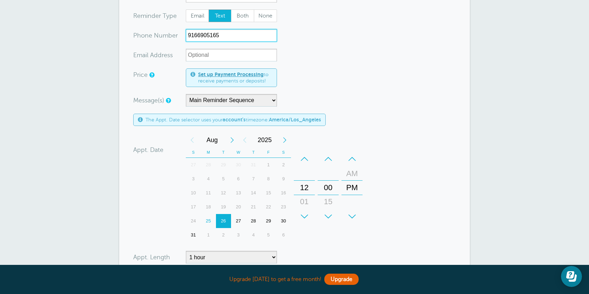
click at [222, 220] on div "26" at bounding box center [223, 221] width 15 height 14
click at [308, 216] on div "+" at bounding box center [304, 216] width 21 height 14
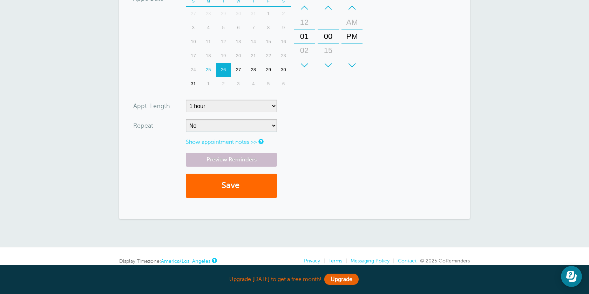
scroll to position [280, 0]
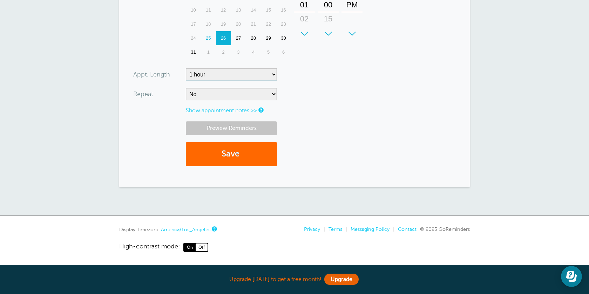
type input "9166905165"
click at [245, 133] on link "Preview Reminders" at bounding box center [231, 128] width 91 height 14
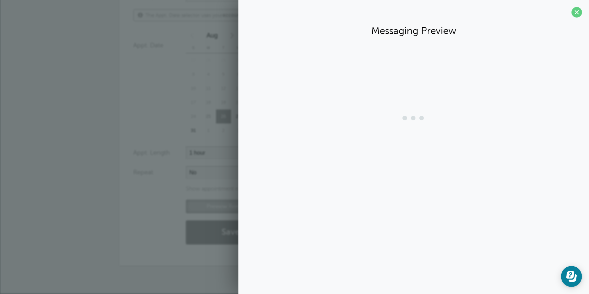
scroll to position [201, 0]
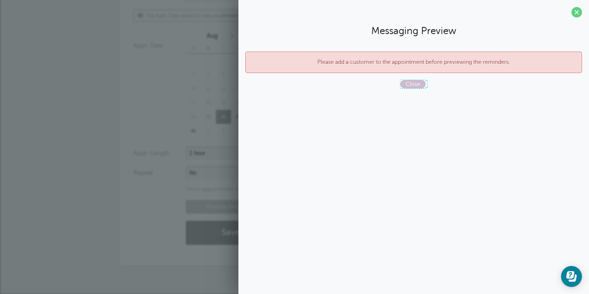
click at [420, 84] on span "Close" at bounding box center [412, 84] width 25 height 8
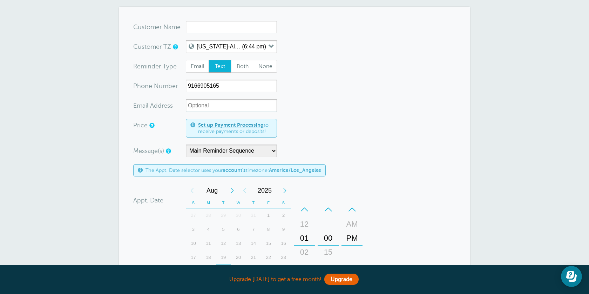
scroll to position [0, 0]
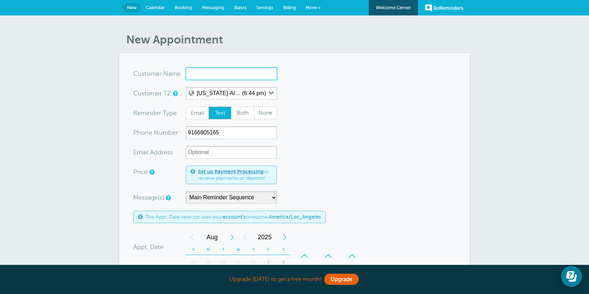
click at [223, 78] on input "x-no-autofill" at bounding box center [231, 73] width 91 height 13
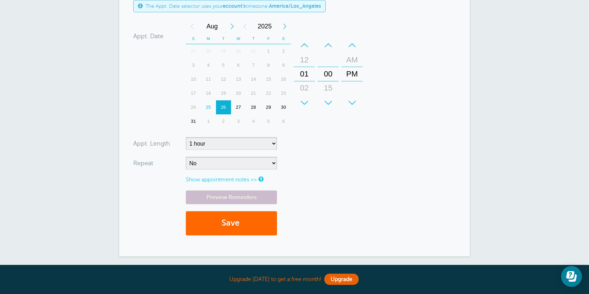
scroll to position [280, 0]
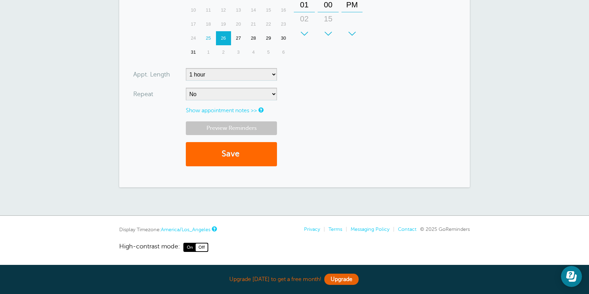
type input "aj"
click at [255, 124] on link "Preview Reminders" at bounding box center [231, 128] width 91 height 14
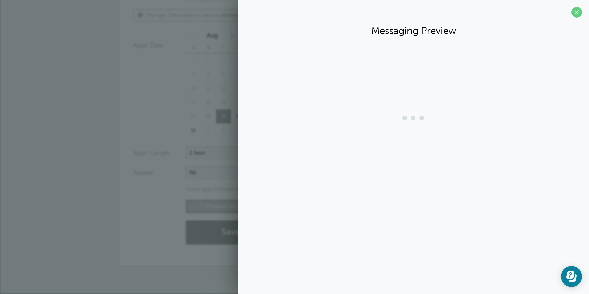
scroll to position [229, 0]
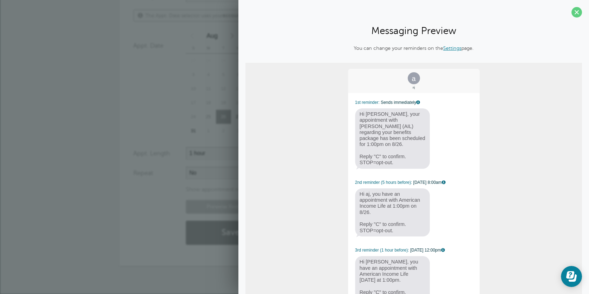
click at [575, 12] on span at bounding box center [576, 12] width 11 height 11
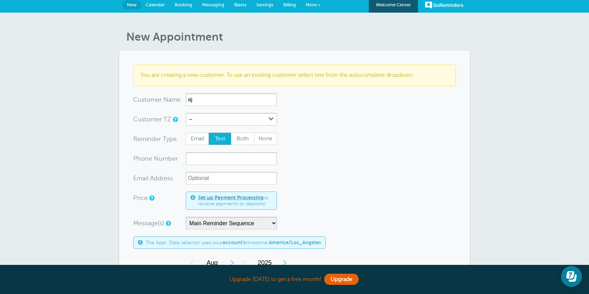
scroll to position [0, 0]
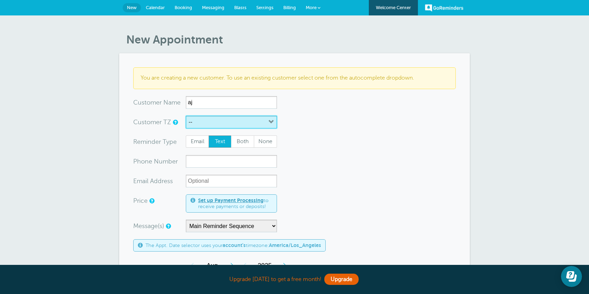
click at [246, 128] on button "--" at bounding box center [231, 122] width 91 height 13
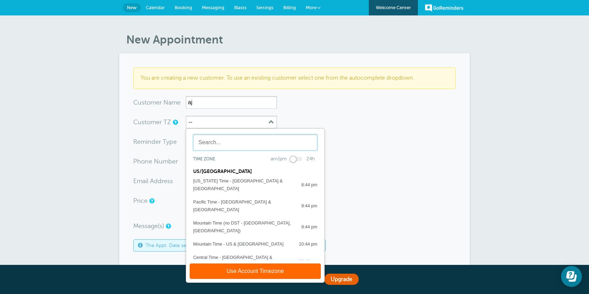
click at [244, 141] on input "text" at bounding box center [255, 142] width 124 height 16
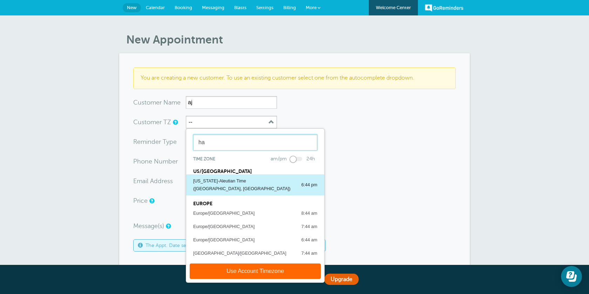
type input "ha"
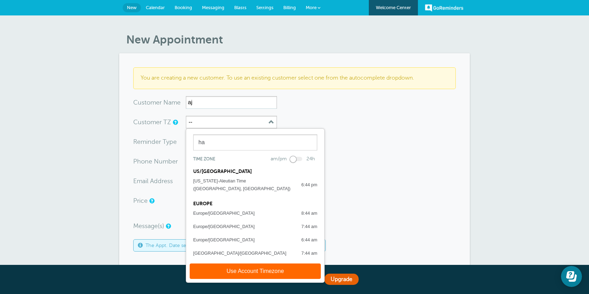
drag, startPoint x: 237, startPoint y: 177, endPoint x: 239, endPoint y: 184, distance: 7.2
click at [237, 177] on div "Hawaii-Aleutian Time (Honolulu, USA)" at bounding box center [243, 184] width 101 height 15
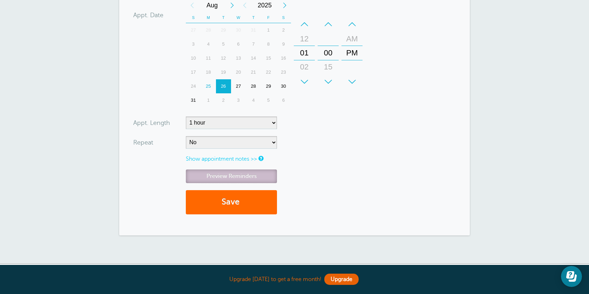
click at [266, 173] on link "Preview Reminders" at bounding box center [231, 176] width 91 height 14
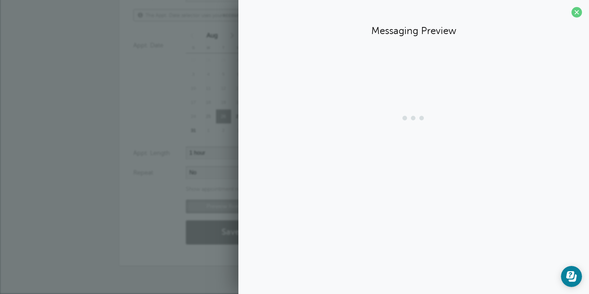
scroll to position [229, 0]
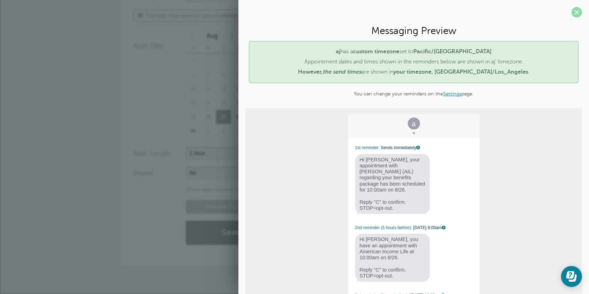
click at [573, 13] on span at bounding box center [576, 12] width 11 height 11
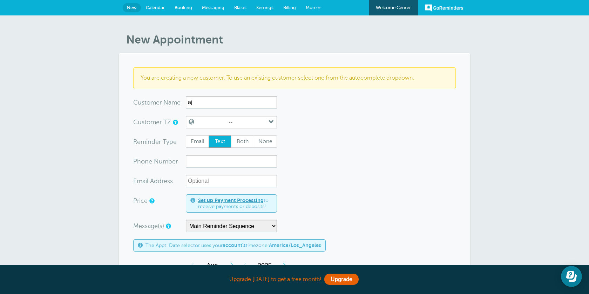
scroll to position [43, 0]
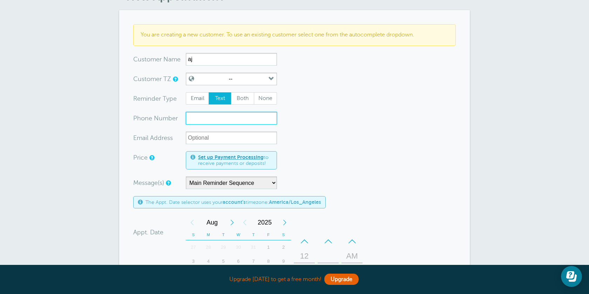
click at [253, 123] on input "xxx-no-autofill" at bounding box center [231, 118] width 91 height 13
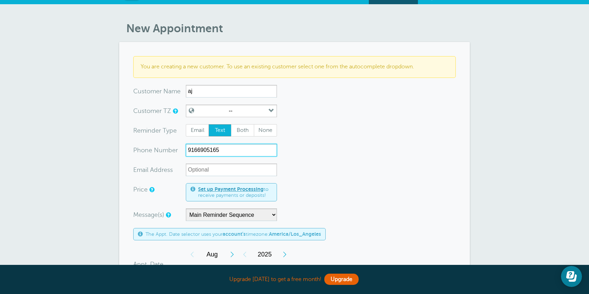
scroll to position [0, 0]
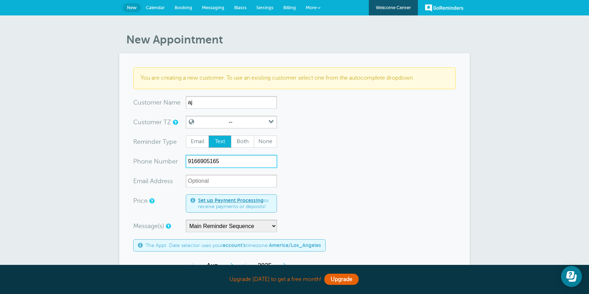
type input "9166905165"
click at [266, 6] on span "Settings" at bounding box center [264, 7] width 17 height 5
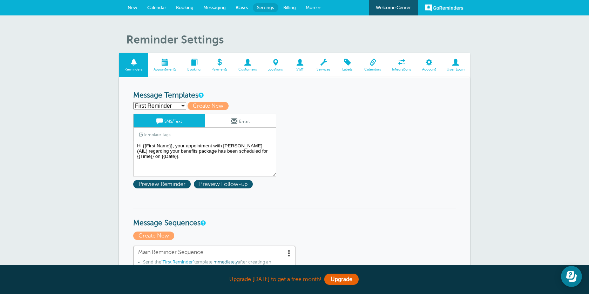
click at [163, 63] on span at bounding box center [165, 62] width 34 height 7
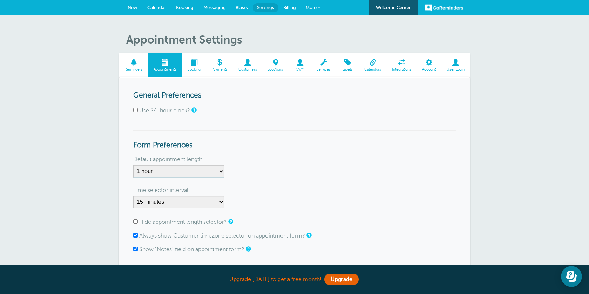
click at [190, 64] on span at bounding box center [194, 62] width 24 height 7
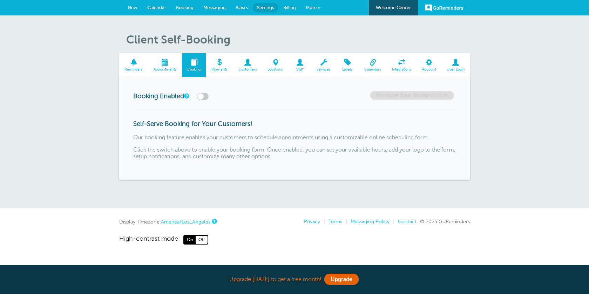
click at [135, 62] on span at bounding box center [133, 62] width 29 height 7
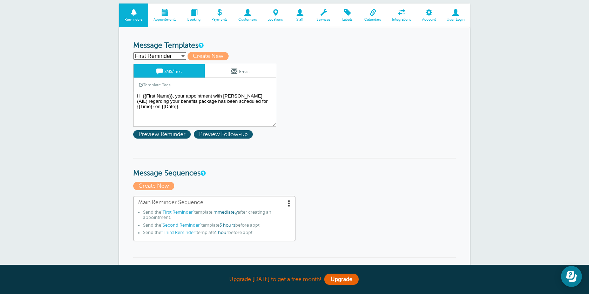
scroll to position [49, 0]
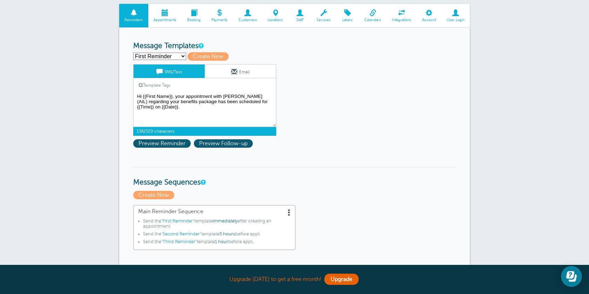
click at [183, 108] on textarea "Hi {{First Name}}, your appointment with [PERSON_NAME] (AIL) regarding your ben…" at bounding box center [204, 109] width 143 height 35
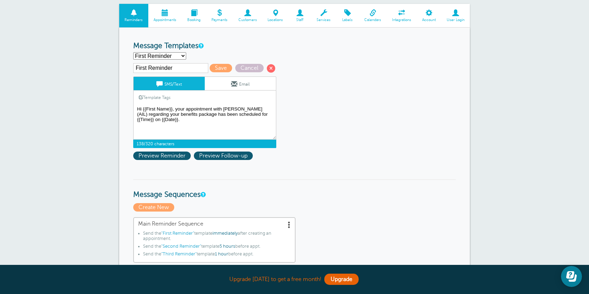
paste textarea "Join Zoom Meeting [URL][DOMAIN_NAME][SECURITY_DATA] Meeting ID: [PHONE_NUMBER] …"
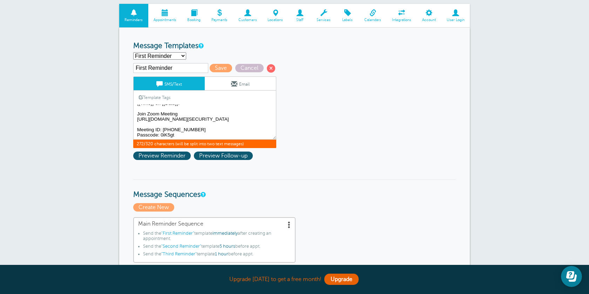
click at [180, 110] on textarea "Hi {{First Name}}, your appointment with [PERSON_NAME] (AIL) regarding your ben…" at bounding box center [204, 121] width 143 height 35
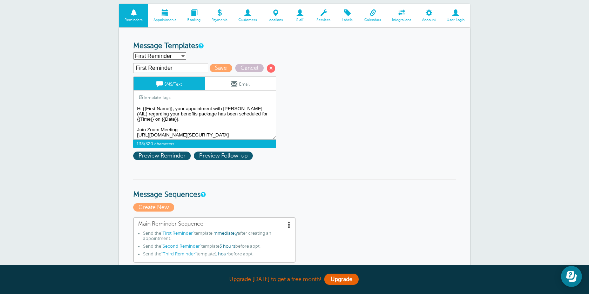
scroll to position [0, 0]
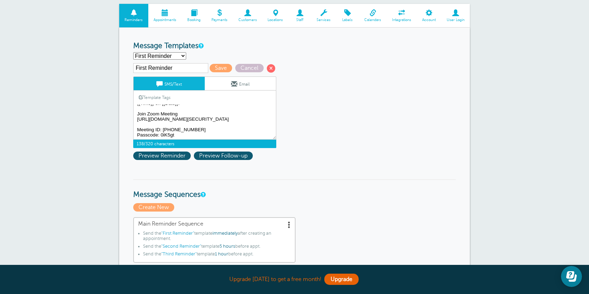
click at [190, 129] on textarea "Hi {{First Name}}, your appointment with [PERSON_NAME] (AIL) regarding your ben…" at bounding box center [204, 121] width 143 height 35
click at [193, 120] on textarea "Hi {{First Name}}, your appointment with [PERSON_NAME] (AIL) regarding your ben…" at bounding box center [204, 121] width 143 height 35
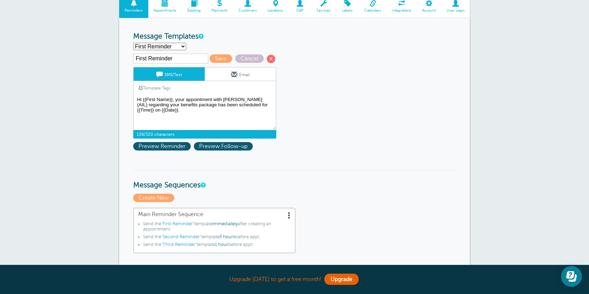
scroll to position [61, 0]
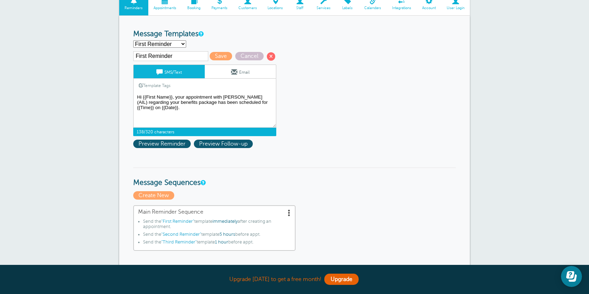
click at [139, 120] on textarea "Hi {{First Name}}, your appointment with [PERSON_NAME] (AIL) regarding your ben…" at bounding box center [204, 109] width 143 height 35
paste textarea "Join Zoom Meeting [URL][DOMAIN_NAME][SECURITY_DATA] Meeting ID: [PHONE_NUMBER] …"
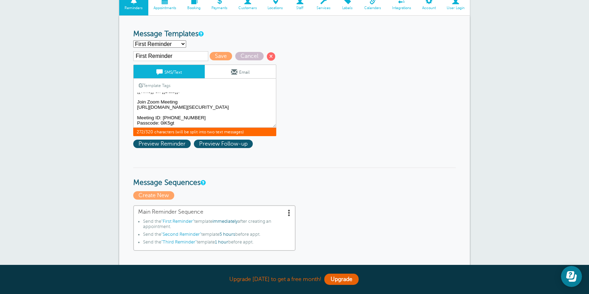
scroll to position [0, 0]
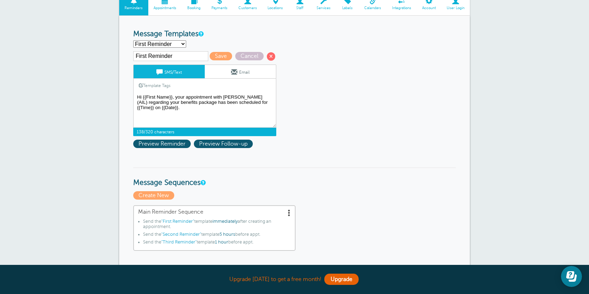
paste textarea "Join Zoom Meeting [URL][DOMAIN_NAME][SECURITY_DATA] Meeting ID: [PHONE_NUMBER] …"
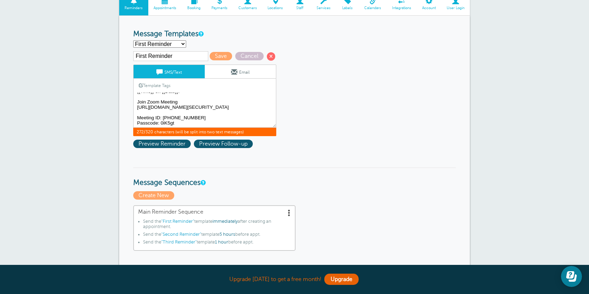
scroll to position [23, 0]
click at [166, 146] on span "Preview Reminder" at bounding box center [161, 143] width 57 height 8
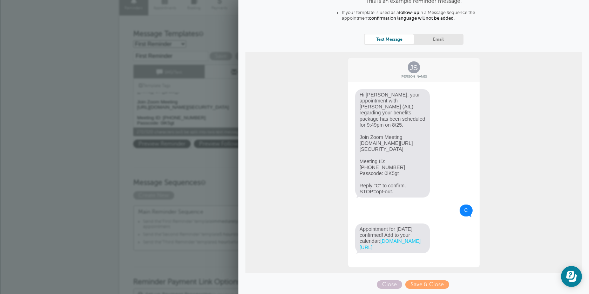
scroll to position [53, 0]
click at [392, 281] on span "Close" at bounding box center [389, 284] width 25 height 8
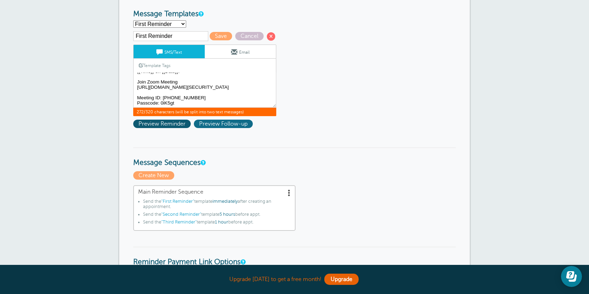
scroll to position [84, 0]
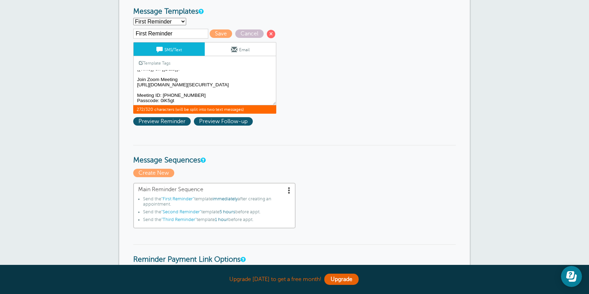
drag, startPoint x: 184, startPoint y: 103, endPoint x: 131, endPoint y: 74, distance: 59.9
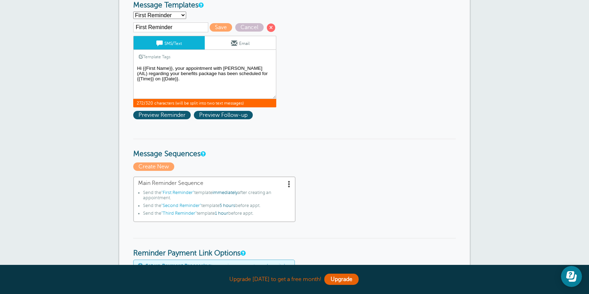
scroll to position [0, 0]
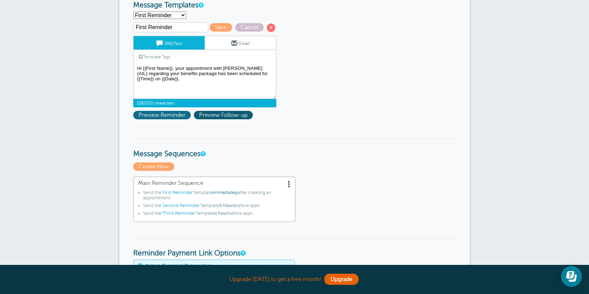
type textarea "Hi {{First Name}}, your appointment with [PERSON_NAME] (AIL) regarding your ben…"
click at [174, 116] on span "Preview Reminder" at bounding box center [161, 115] width 57 height 8
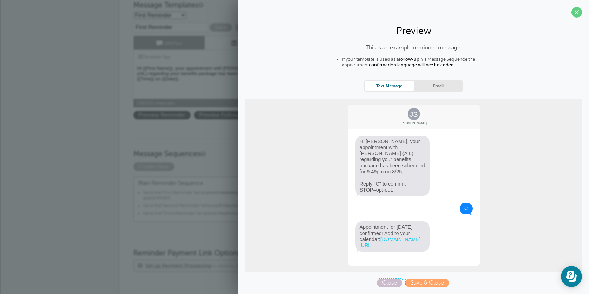
click at [397, 281] on span "Close" at bounding box center [389, 282] width 25 height 8
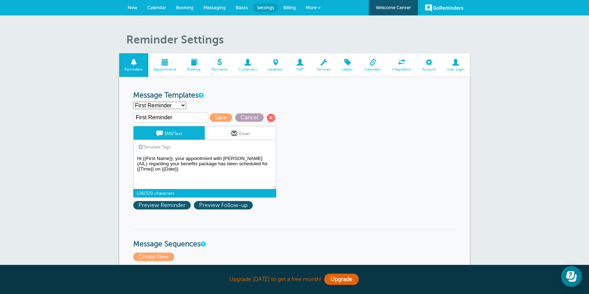
click at [243, 117] on span "Cancel" at bounding box center [249, 117] width 28 height 8
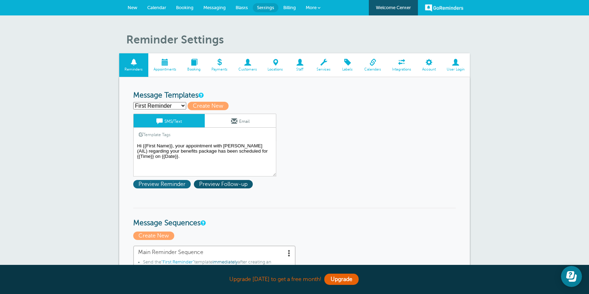
click at [156, 183] on span "Preview Reminder" at bounding box center [161, 184] width 57 height 8
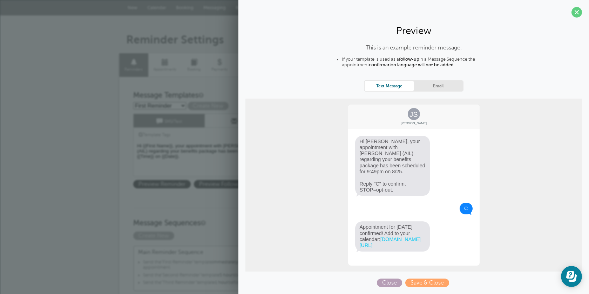
click at [394, 278] on span "Close" at bounding box center [389, 282] width 25 height 8
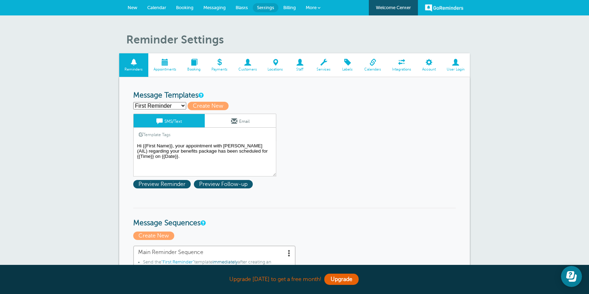
click at [225, 6] on span "Messaging" at bounding box center [214, 7] width 22 height 5
